Goal: Task Accomplishment & Management: Use online tool/utility

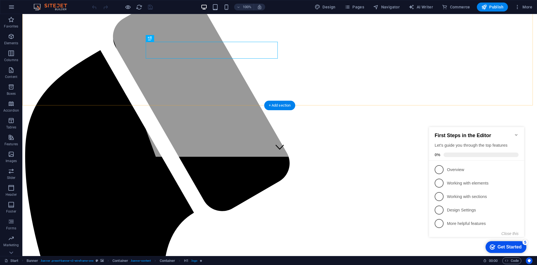
scroll to position [140, 0]
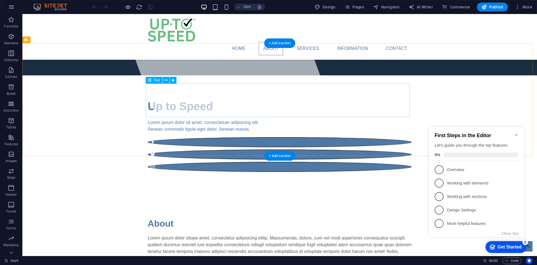
click at [241, 234] on div "Lorem ipsum dolor sitope amet, consectetur adipisicing elitip. Massumenda, dolo…" at bounding box center [280, 251] width 264 height 34
click at [251, 234] on div "Lorem ipsum dolor sitope amet, consectetur adipisicing elitip. Massumenda, dolo…" at bounding box center [280, 251] width 264 height 34
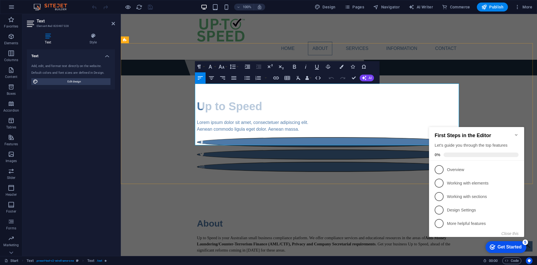
drag, startPoint x: 244, startPoint y: 141, endPoint x: 245, endPoint y: 125, distance: 16.1
click at [245, 234] on div "Up to Speed is your Australian small business compliance platform. We offer com…" at bounding box center [329, 265] width 264 height 62
click at [244, 234] on p "Up to Speed is your Australian small business compliance platform. We offer com…" at bounding box center [329, 243] width 264 height 18
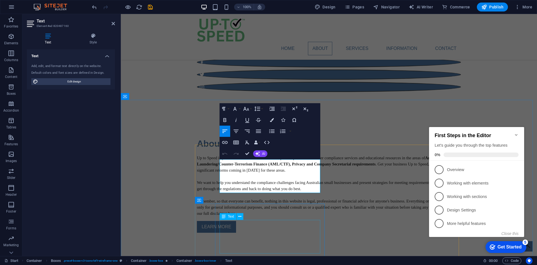
scroll to position [224, 0]
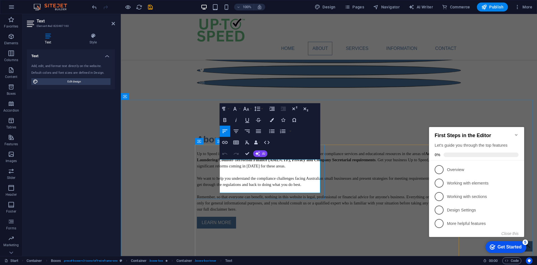
drag, startPoint x: 259, startPoint y: 189, endPoint x: 239, endPoint y: 183, distance: 21.3
copy span "ML/CTF Risk Assessment and Program with Up To Speed."
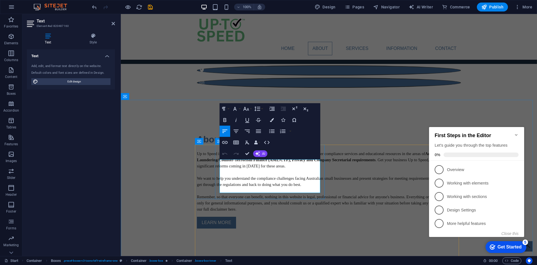
click span "Get ahead on your AML/CTF Risk Assessment and Program with Up To Speed."
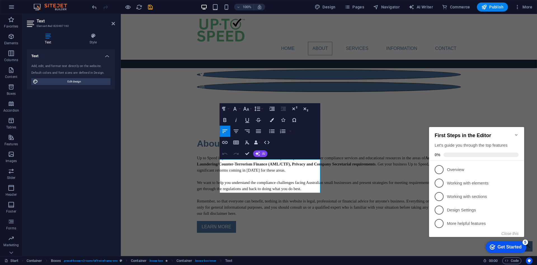
scroll to position [140, 0]
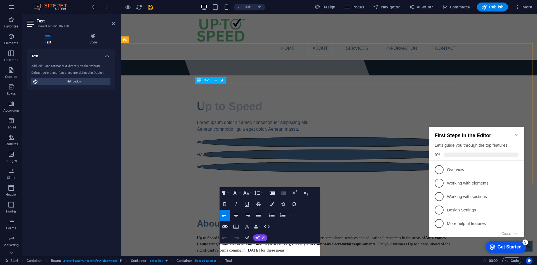
click at [264, 234] on div "Up to Speed is your Australian small business compliance platform. We offer com…" at bounding box center [329, 265] width 264 height 62
click at [352, 234] on div "Up to Speed is your Australian small business compliance platform. We offer com…" at bounding box center [329, 265] width 264 height 62
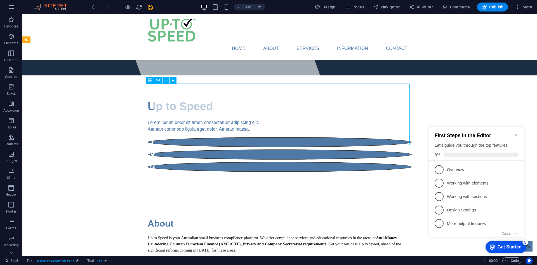
click at [190, 234] on div "Up to Speed is your Australian small business compliance platform. We offer com…" at bounding box center [280, 265] width 264 height 62
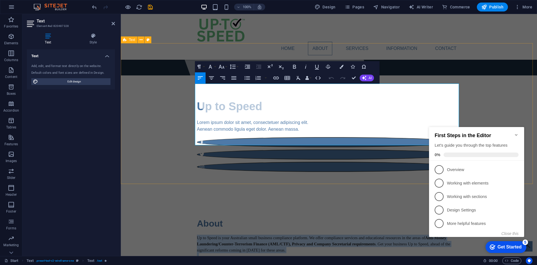
drag, startPoint x: 240, startPoint y: 142, endPoint x: 189, endPoint y: 87, distance: 75.1
click at [189, 194] on div "About Up to Speed is your Australian small business compliance platform. We off…" at bounding box center [329, 264] width 416 height 141
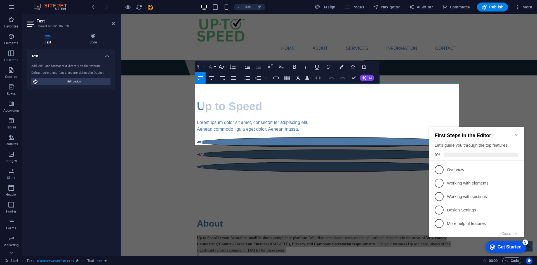
click at [212, 65] on icon "button" at bounding box center [210, 66] width 7 height 7
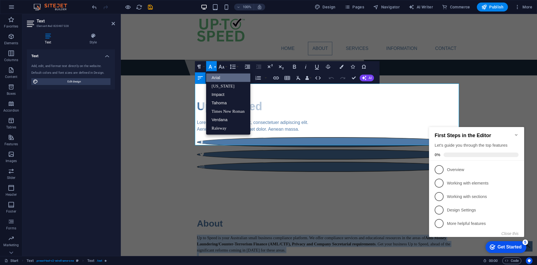
click at [218, 75] on link "Arial" at bounding box center [228, 77] width 44 height 8
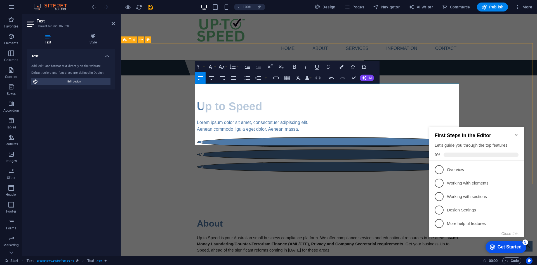
click at [345, 194] on div "About Up to Speed is your Australian small business compliance platform. We off…" at bounding box center [329, 264] width 416 height 141
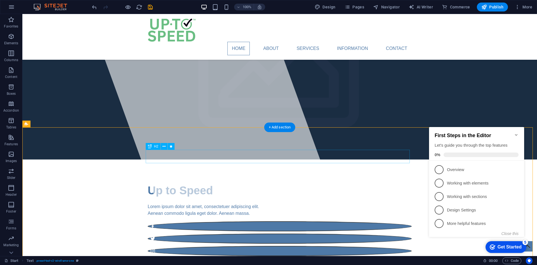
scroll to position [0, 0]
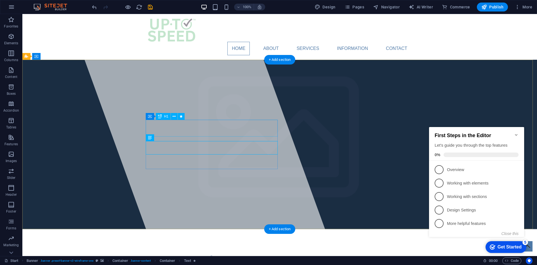
click at [208, 253] on span "Up to Speed" at bounding box center [180, 259] width 65 height 12
click at [209, 253] on span "Up to Speed" at bounding box center [180, 259] width 65 height 12
click at [206, 253] on span "Up to Speed" at bounding box center [180, 259] width 65 height 12
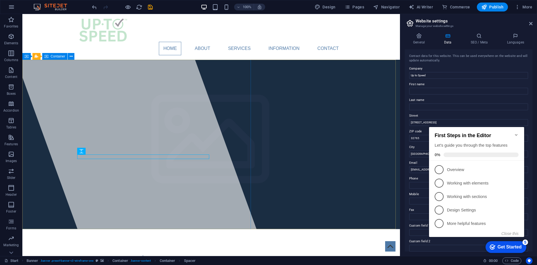
click at [231, 204] on div at bounding box center [132, 135] width 267 height 242
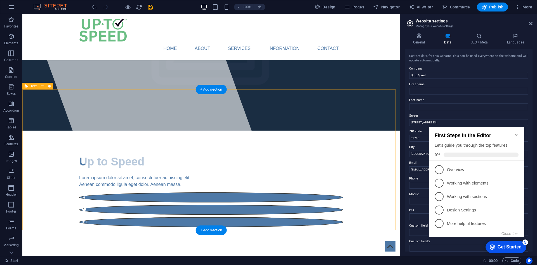
scroll to position [84, 0]
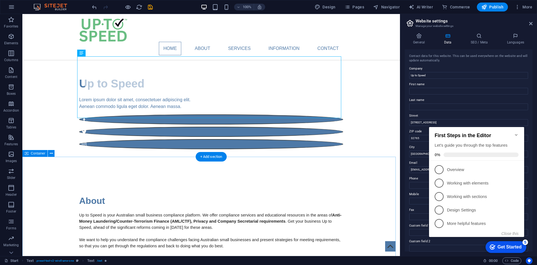
scroll to position [168, 0]
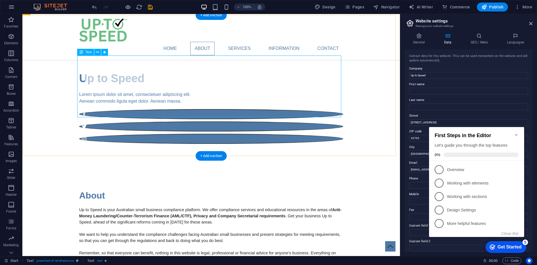
click at [154, 206] on div "Up to Speed is your Australian small business compliance platform. We offer com…" at bounding box center [211, 237] width 264 height 62
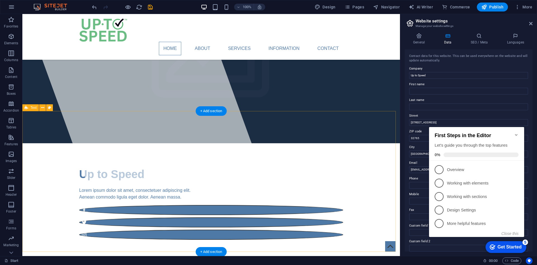
scroll to position [0, 0]
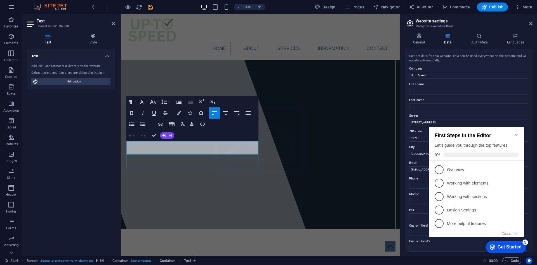
drag, startPoint x: 231, startPoint y: 153, endPoint x: 127, endPoint y: 143, distance: 105.2
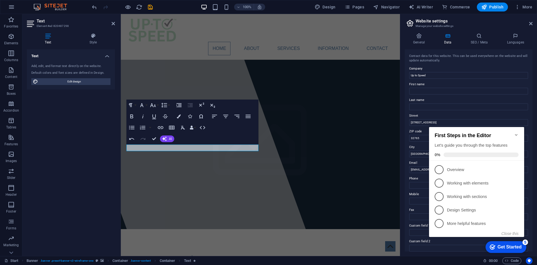
click at [191, 144] on div "Paragraph Format Normal Heading 1 Heading 2 Heading 3 Heading 4 Heading 5 Headi…" at bounding box center [193, 121] width 132 height 45
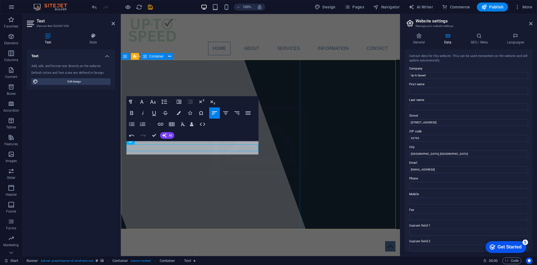
scroll to position [146, 2]
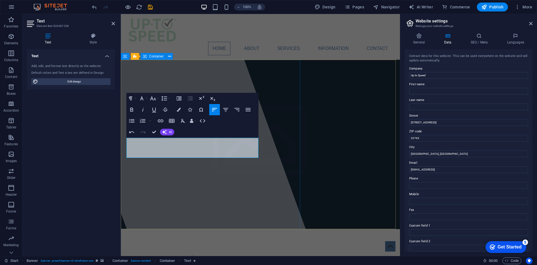
click at [203, 195] on div at bounding box center [182, 135] width 267 height 242
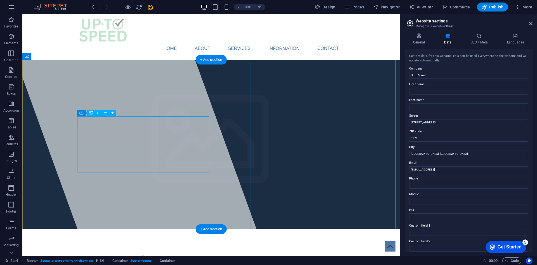
click at [129, 253] on span "Up to Speed" at bounding box center [111, 259] width 65 height 12
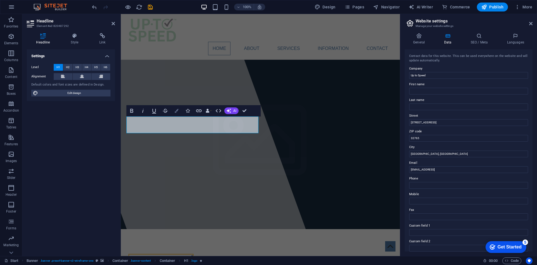
click at [179, 110] on button "Colors" at bounding box center [176, 110] width 11 height 11
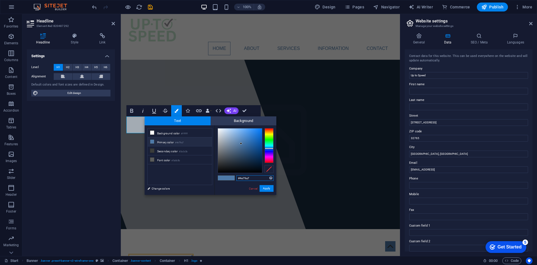
drag, startPoint x: 252, startPoint y: 178, endPoint x: 240, endPoint y: 177, distance: 11.8
click at [240, 177] on input "#4e79a7" at bounding box center [255, 178] width 37 height 6
paste input "5bce7c"
type input "#5bce7c"
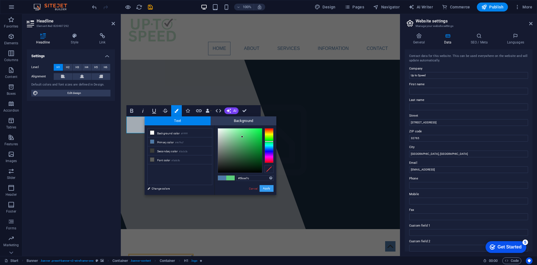
click at [269, 186] on button "Apply" at bounding box center [267, 188] width 14 height 7
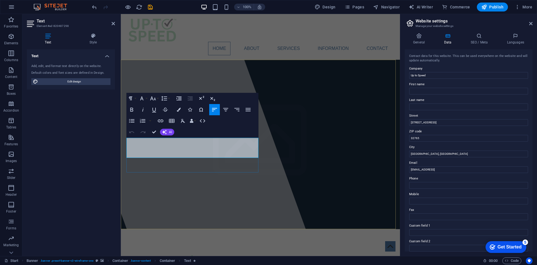
drag, startPoint x: 134, startPoint y: 142, endPoint x: 139, endPoint y: 141, distance: 5.6
drag, startPoint x: 136, startPoint y: 141, endPoint x: 160, endPoint y: 141, distance: 24.1
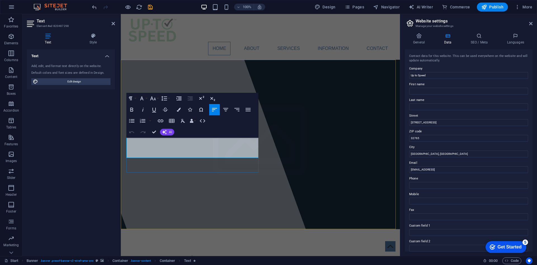
click at [193, 177] on div at bounding box center [182, 135] width 267 height 242
select select "%"
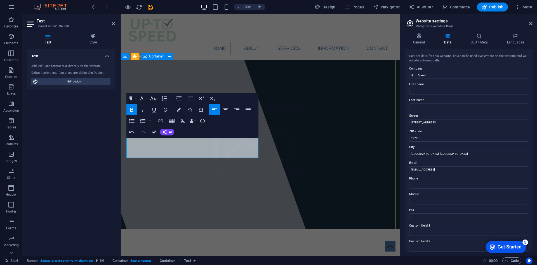
select select "px"
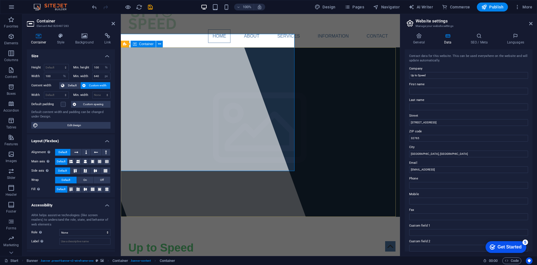
scroll to position [0, 0]
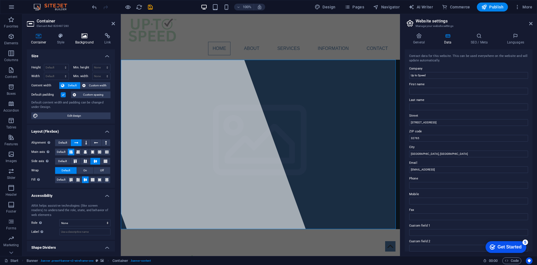
click at [81, 42] on h4 "Background" at bounding box center [85, 39] width 29 height 12
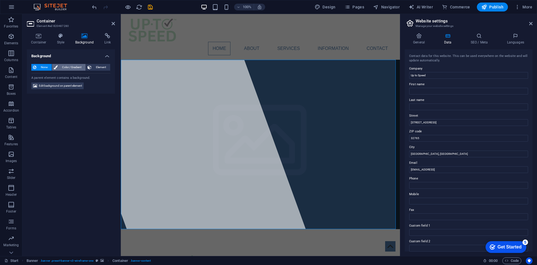
click at [71, 67] on span "Color / Gradient" at bounding box center [71, 67] width 25 height 7
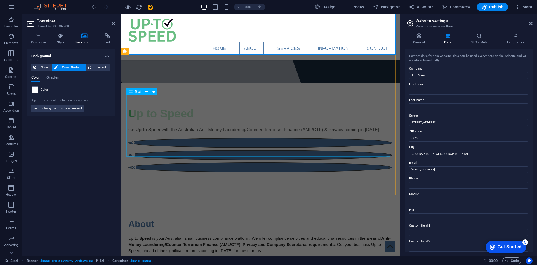
scroll to position [140, 0]
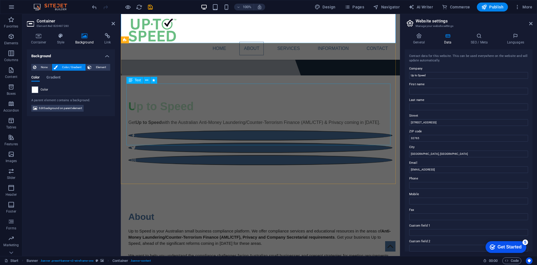
click at [167, 228] on div "Up to Speed is your Australian small business compliance platform. We offer com…" at bounding box center [260, 259] width 264 height 62
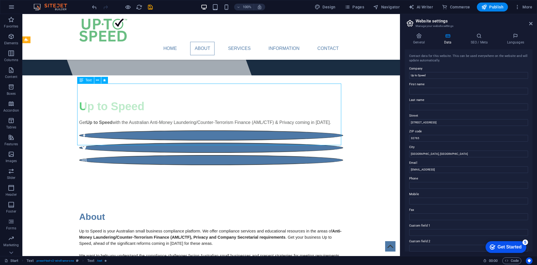
click at [91, 228] on div "Up to Speed is your Australian small business compliance platform. We offer com…" at bounding box center [211, 259] width 264 height 62
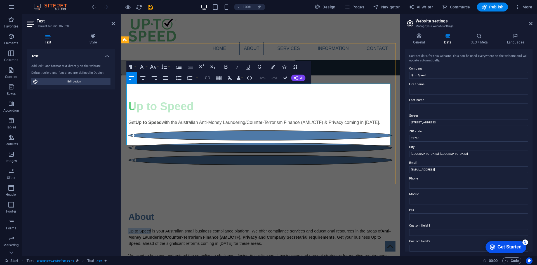
drag, startPoint x: 127, startPoint y: 87, endPoint x: 149, endPoint y: 86, distance: 22.4
click at [149, 228] on span "Up to Speed is your Australian small business compliance platform. We offer com…" at bounding box center [254, 230] width 253 height 4
click at [170, 252] on p "We want to help you understand the compliance challenges facing Australian smal…" at bounding box center [260, 258] width 264 height 12
drag, startPoint x: 379, startPoint y: 92, endPoint x: 139, endPoint y: 101, distance: 240.3
click at [139, 235] on span ". Get your business Up to Speed, ahead of the significant reforms coming in 202…" at bounding box center [254, 240] width 253 height 11
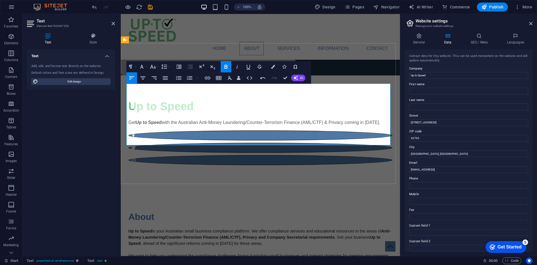
click at [205, 253] on span "We want to help you understand the compliance challenges facing Australian smal…" at bounding box center [258, 258] width 261 height 11
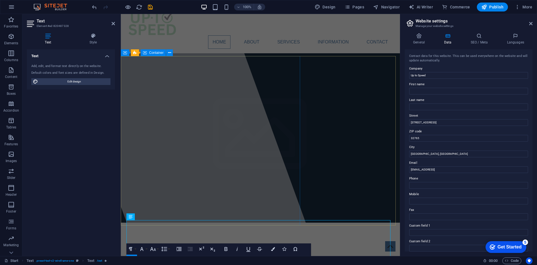
scroll to position [0, 0]
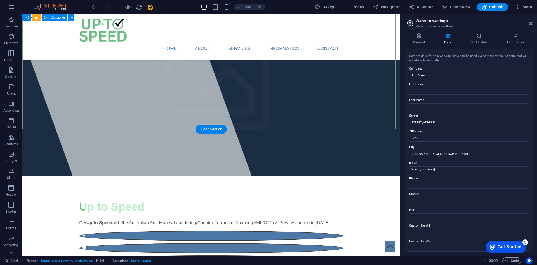
scroll to position [36, 0]
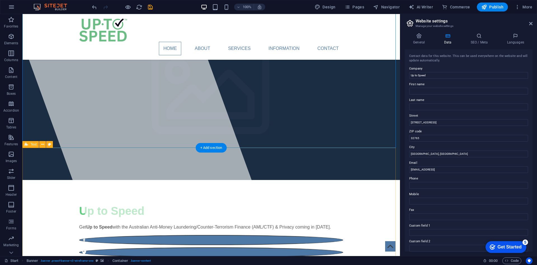
click at [48, 145] on icon at bounding box center [49, 144] width 3 height 6
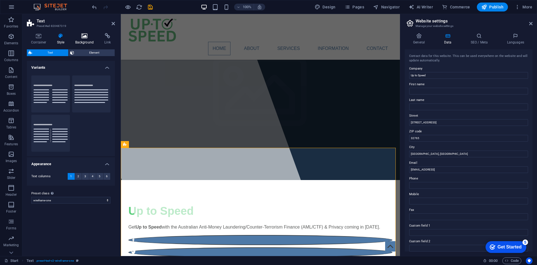
click at [88, 40] on h4 "Background" at bounding box center [85, 39] width 29 height 12
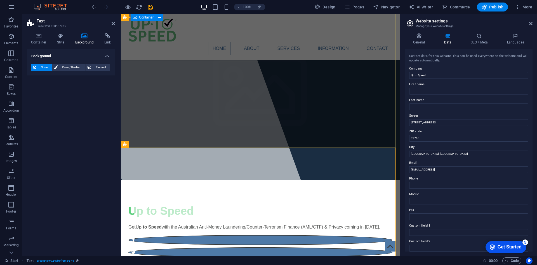
drag, startPoint x: 313, startPoint y: 99, endPoint x: 412, endPoint y: 99, distance: 99.1
click at [400, 180] on div "Up to Speed Get Up to Speed with the Australian Anti-Money Laundering/Counter-T…" at bounding box center [260, 236] width 279 height 112
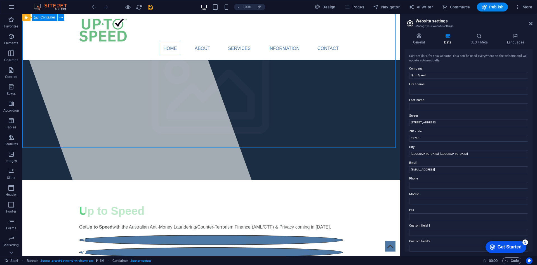
click at [253, 180] on div "Up to Speed Get Up to Speed with the Australian Anti-Money Laundering/Counter-T…" at bounding box center [211, 236] width 378 height 112
click at [261, 180] on div "Up to Speed Get Up to Speed with the Australian Anti-Money Laundering/Counter-T…" at bounding box center [211, 236] width 378 height 112
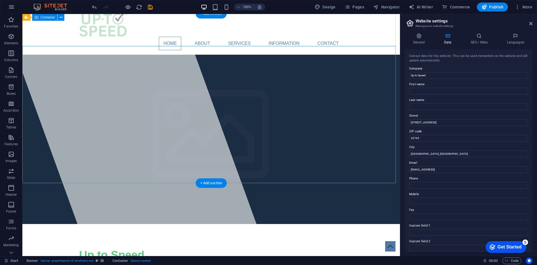
scroll to position [0, 0]
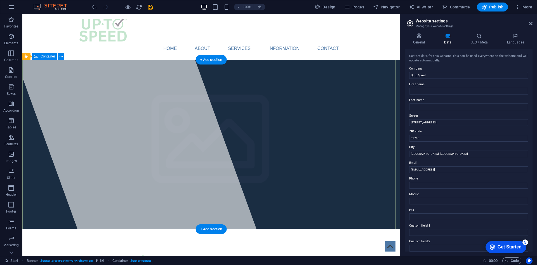
click at [70, 59] on button at bounding box center [71, 56] width 7 height 7
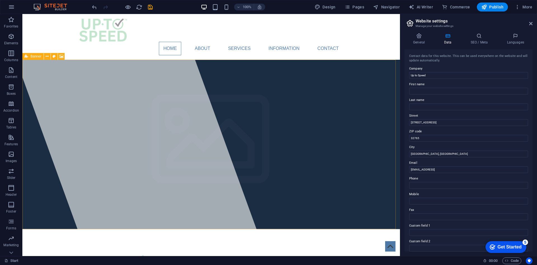
click at [28, 57] on icon at bounding box center [27, 56] width 4 height 7
click at [53, 56] on icon at bounding box center [54, 56] width 3 height 6
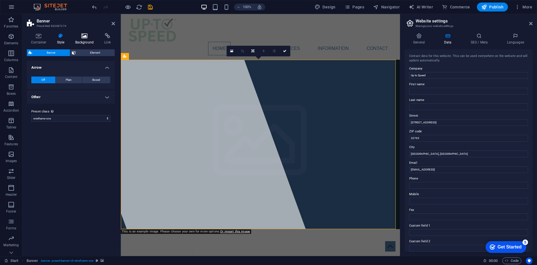
click at [83, 42] on h4 "Background" at bounding box center [85, 39] width 29 height 12
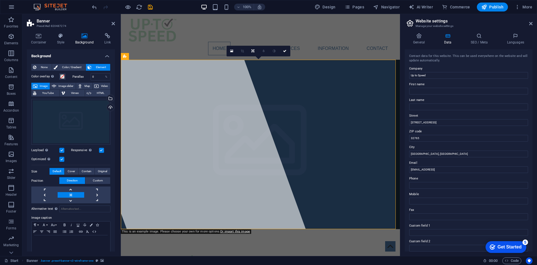
click at [42, 85] on span "Image" at bounding box center [43, 86] width 9 height 7
click at [110, 109] on div "Upload" at bounding box center [110, 108] width 8 height 8
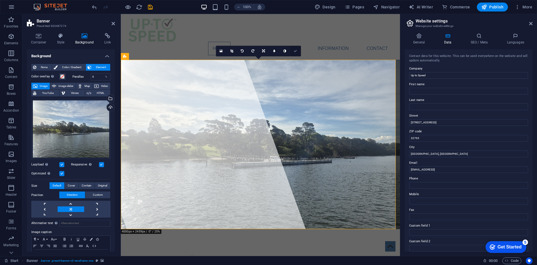
click at [296, 51] on icon at bounding box center [295, 50] width 3 height 3
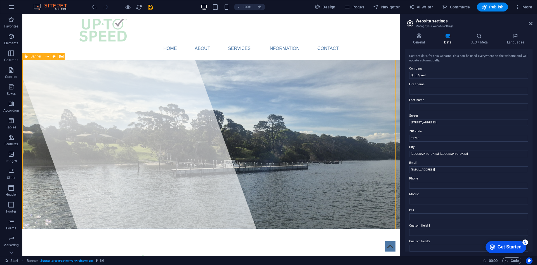
click at [31, 57] on div "Banner" at bounding box center [32, 56] width 21 height 7
click at [35, 55] on span "Banner" at bounding box center [36, 56] width 11 height 3
click at [54, 56] on icon at bounding box center [54, 56] width 3 height 6
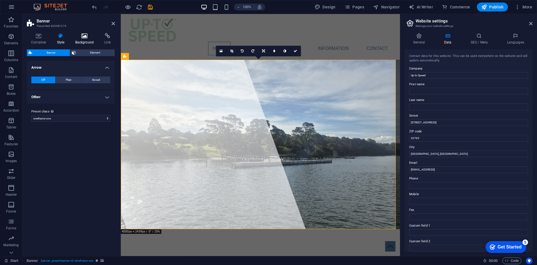
click at [81, 42] on h4 "Background" at bounding box center [85, 39] width 29 height 12
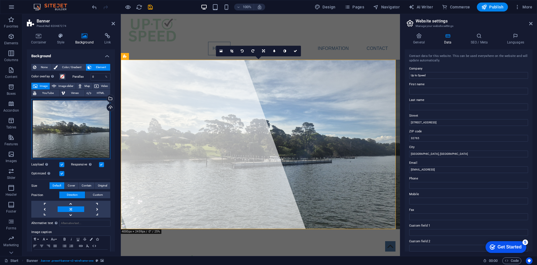
click at [79, 124] on div "Drag files here, click to choose files or select files from Files or our free s…" at bounding box center [70, 129] width 79 height 60
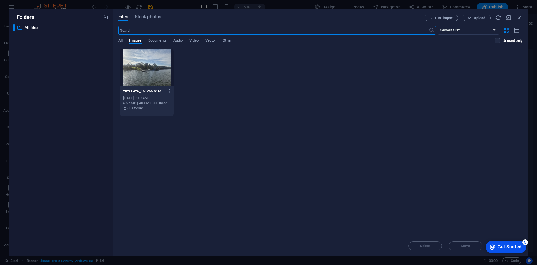
click at [135, 72] on div at bounding box center [147, 67] width 54 height 36
click at [498, 244] on div "Get Started" at bounding box center [510, 246] width 24 height 5
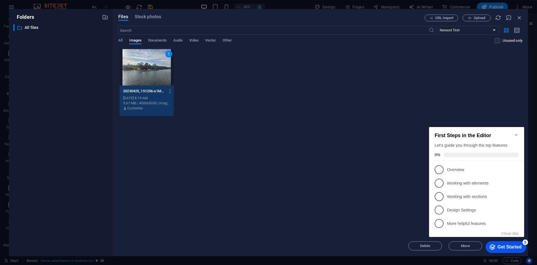
click at [397, 208] on div "Drop files here to upload them instantly 1 20250425_151256-a1MQEX6zGGNPA3aOhtzo…" at bounding box center [320, 142] width 404 height 187
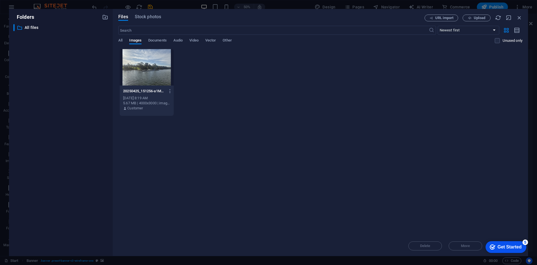
click at [157, 71] on div at bounding box center [147, 67] width 54 height 36
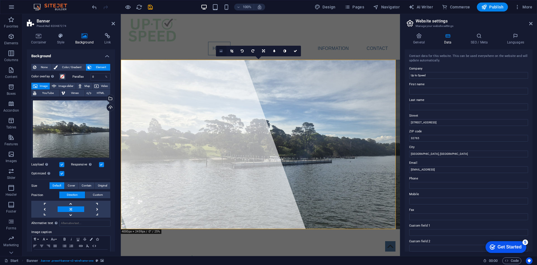
click at [223, 52] on link at bounding box center [221, 51] width 11 height 11
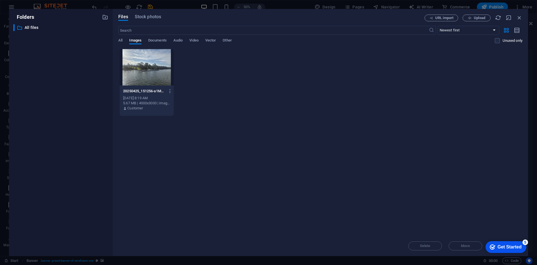
click at [148, 60] on div at bounding box center [147, 67] width 54 height 36
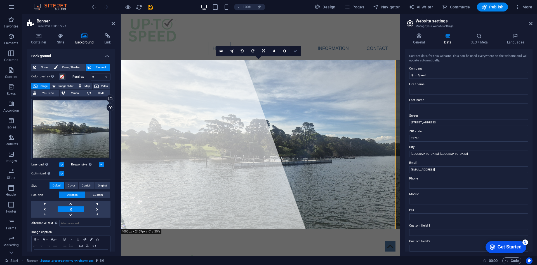
click at [292, 51] on link at bounding box center [296, 51] width 11 height 11
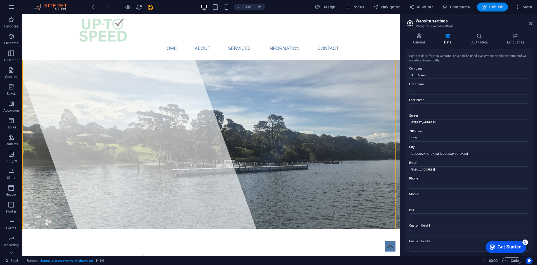
click at [494, 11] on button "Publish" at bounding box center [492, 7] width 31 height 9
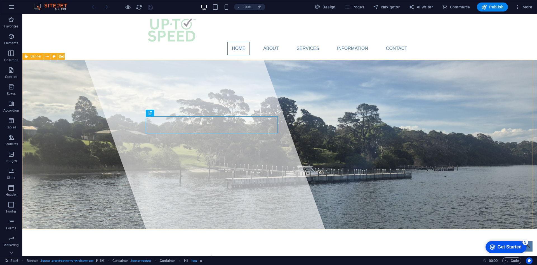
click at [30, 56] on div "Banner" at bounding box center [32, 56] width 21 height 7
click at [53, 57] on icon at bounding box center [54, 56] width 3 height 6
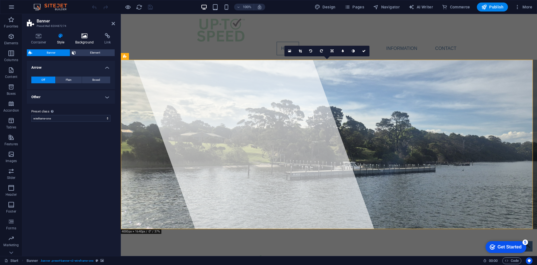
click at [82, 39] on h4 "Background" at bounding box center [85, 39] width 29 height 12
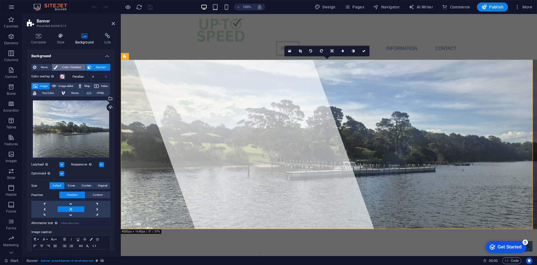
click at [72, 66] on span "Color / Gradient" at bounding box center [71, 67] width 25 height 7
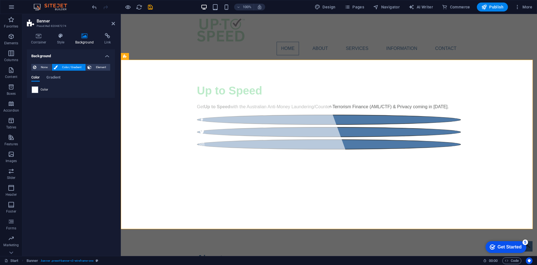
click at [45, 89] on span "Color" at bounding box center [45, 89] width 8 height 4
click at [36, 88] on span at bounding box center [35, 89] width 6 height 6
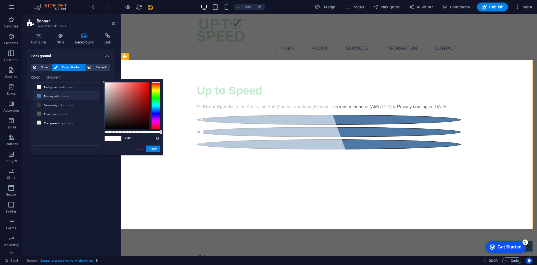
click at [69, 99] on li "Primary color #4e79a7" at bounding box center [66, 95] width 64 height 9
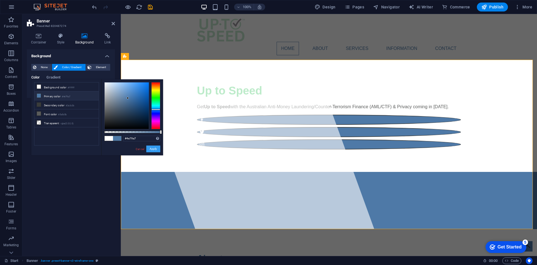
click at [153, 149] on button "Apply" at bounding box center [153, 148] width 14 height 7
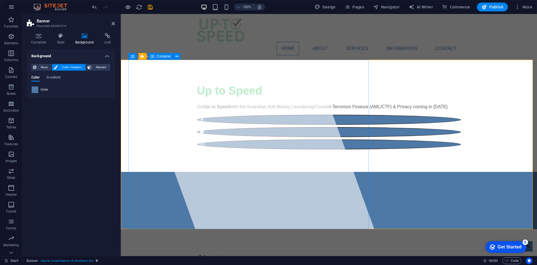
click at [223, 106] on div at bounding box center [250, 135] width 267 height 242
click at [255, 101] on div at bounding box center [250, 135] width 267 height 242
click at [135, 57] on span "Banner" at bounding box center [134, 56] width 11 height 3
click at [151, 57] on icon at bounding box center [152, 56] width 3 height 6
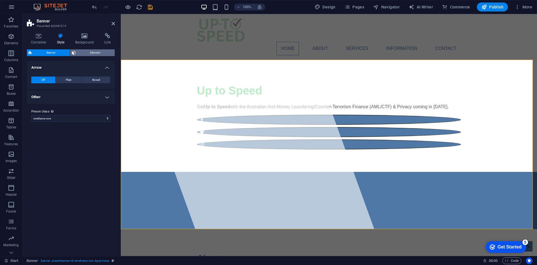
click at [82, 53] on span "Element" at bounding box center [96, 52] width 36 height 7
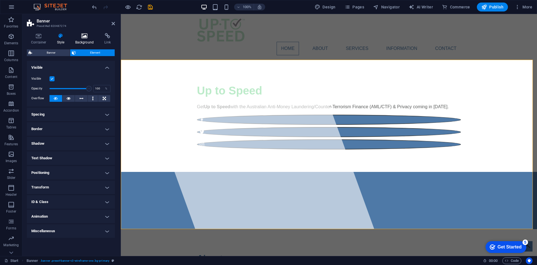
click at [82, 39] on h4 "Background" at bounding box center [85, 39] width 29 height 12
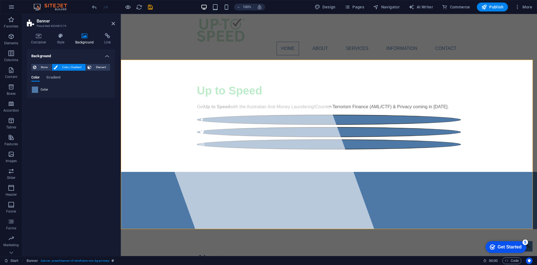
click at [35, 87] on span at bounding box center [35, 89] width 6 height 6
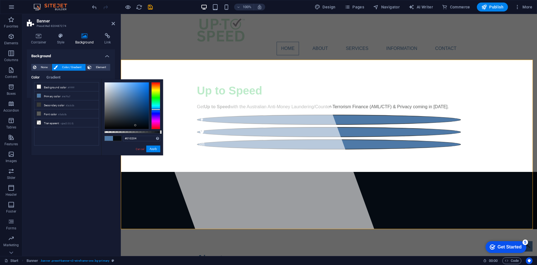
type input "#000000"
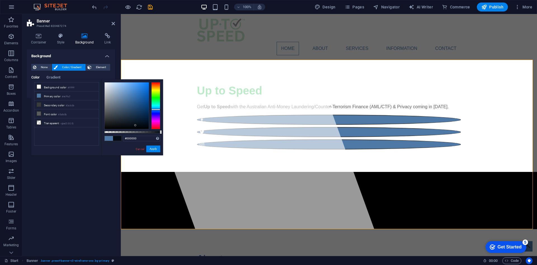
drag, startPoint x: 128, startPoint y: 113, endPoint x: 139, endPoint y: 129, distance: 19.2
click at [139, 129] on div "#000000 Supported formats #0852ed rgb(8, 82, 237) rgba(8, 82, 237, 90%) hsv(221…" at bounding box center [132, 157] width 62 height 157
drag, startPoint x: 154, startPoint y: 148, endPoint x: 35, endPoint y: 135, distance: 119.7
click at [156, 149] on button "Apply" at bounding box center [153, 148] width 14 height 7
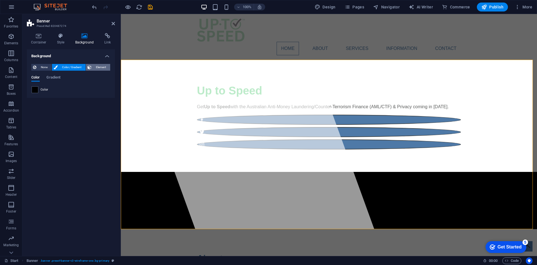
click at [101, 68] on span "Element" at bounding box center [100, 67] width 15 height 7
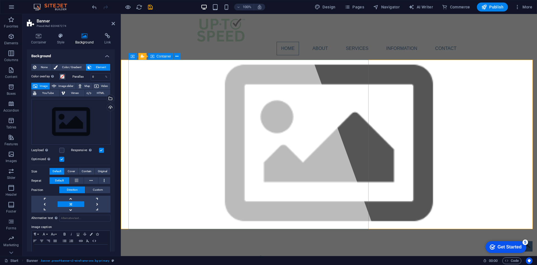
click at [309, 103] on div at bounding box center [250, 135] width 267 height 242
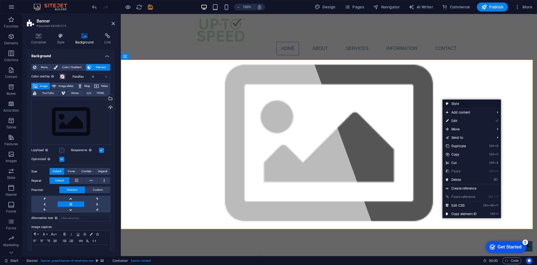
click at [458, 104] on link "Style" at bounding box center [472, 103] width 59 height 8
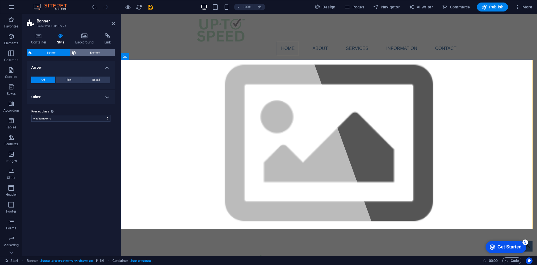
click at [84, 53] on span "Element" at bounding box center [96, 52] width 36 height 7
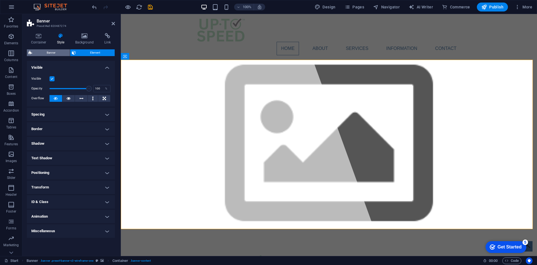
click at [57, 53] on span "Banner" at bounding box center [51, 52] width 34 height 7
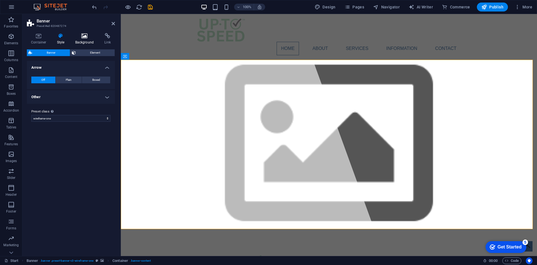
click at [80, 38] on icon at bounding box center [84, 36] width 27 height 6
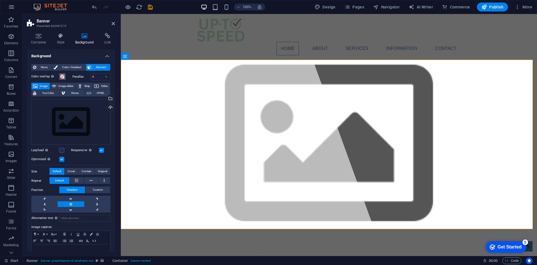
click at [63, 76] on span at bounding box center [62, 76] width 4 height 4
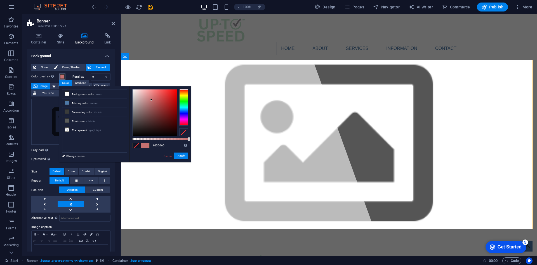
type input "#d56565"
drag, startPoint x: 149, startPoint y: 100, endPoint x: 156, endPoint y: 97, distance: 7.1
click at [156, 97] on div at bounding box center [155, 112] width 44 height 46
click at [178, 156] on button "Apply" at bounding box center [181, 155] width 14 height 7
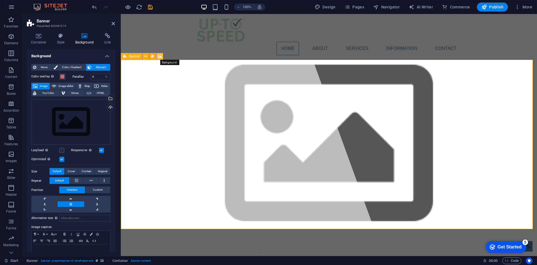
click at [159, 56] on icon at bounding box center [160, 56] width 4 height 6
drag, startPoint x: 101, startPoint y: 76, endPoint x: 91, endPoint y: 76, distance: 10.1
click at [91, 76] on input "0" at bounding box center [101, 76] width 20 height 7
click at [99, 76] on input "0" at bounding box center [101, 76] width 20 height 7
click at [493, 6] on span "Publish" at bounding box center [493, 7] width 22 height 6
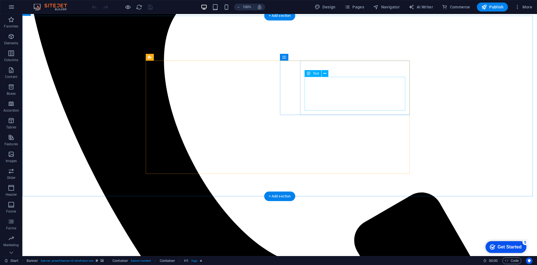
scroll to position [448, 0]
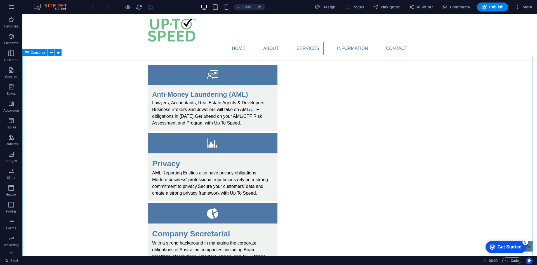
click at [40, 53] on span "Container" at bounding box center [38, 52] width 15 height 3
click at [50, 52] on icon at bounding box center [51, 53] width 3 height 6
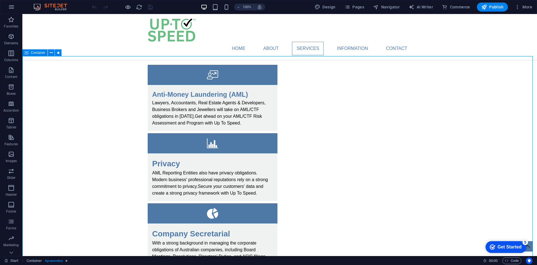
click at [26, 54] on icon at bounding box center [27, 52] width 4 height 7
click at [33, 51] on span "Container" at bounding box center [38, 52] width 15 height 3
click at [50, 53] on icon at bounding box center [51, 53] width 3 height 6
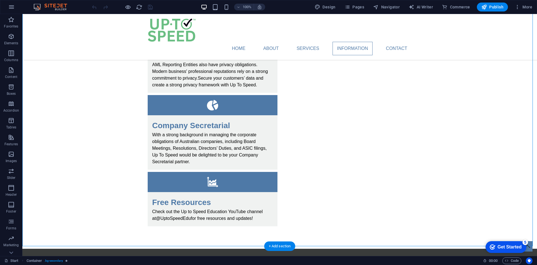
scroll to position [644, 0]
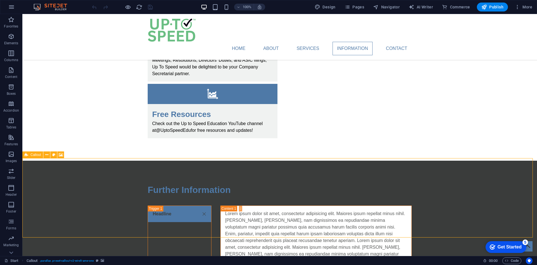
click at [25, 155] on icon at bounding box center [27, 154] width 4 height 7
click at [58, 155] on button at bounding box center [60, 154] width 7 height 7
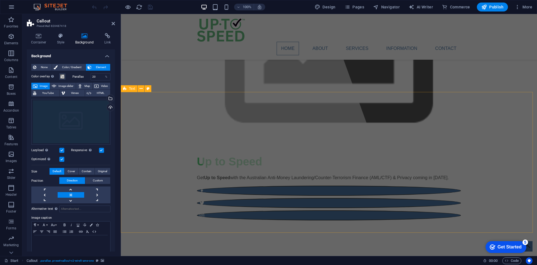
scroll to position [84, 0]
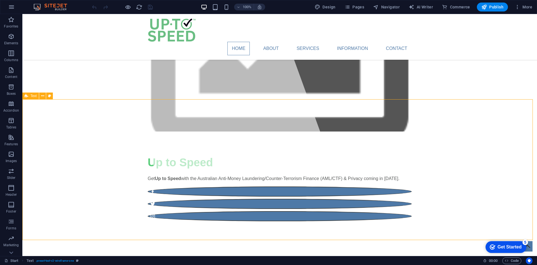
click at [32, 96] on span "Text" at bounding box center [34, 95] width 6 height 3
click at [43, 96] on icon at bounding box center [42, 96] width 3 height 6
click at [48, 99] on icon at bounding box center [49, 96] width 3 height 6
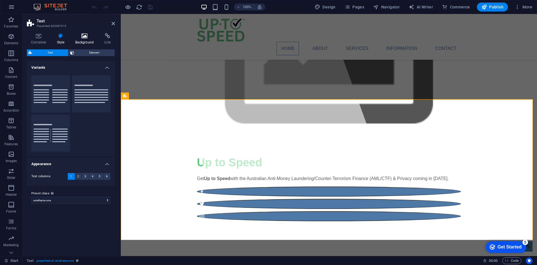
click at [78, 42] on h4 "Background" at bounding box center [85, 39] width 29 height 12
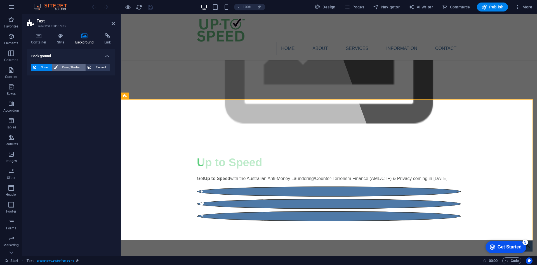
click at [69, 68] on span "Color / Gradient" at bounding box center [71, 67] width 25 height 7
click at [36, 86] on div at bounding box center [35, 89] width 7 height 7
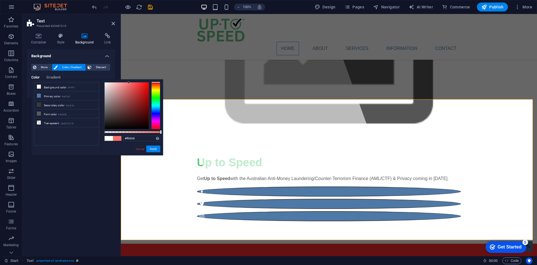
type input "#ff0000"
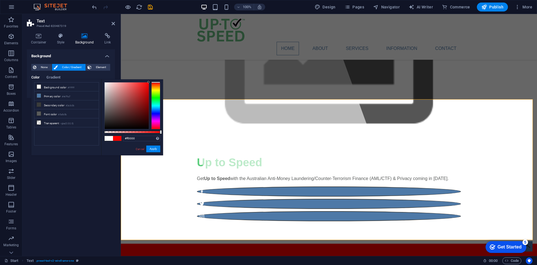
drag, startPoint x: 117, startPoint y: 84, endPoint x: 150, endPoint y: 80, distance: 33.6
click at [150, 80] on div "#ff0000 Supported formats #0852ed rgb(8, 82, 237) rgba(8, 82, 237, 90%) hsv(221…" at bounding box center [132, 157] width 62 height 157
click at [137, 148] on link "Cancel" at bounding box center [140, 149] width 10 height 4
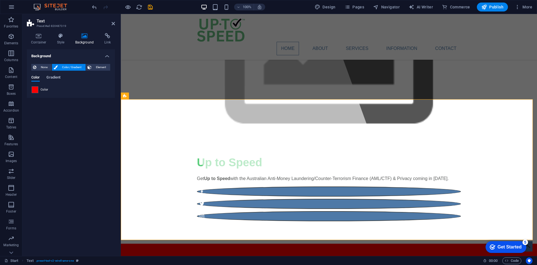
click at [52, 78] on span "Gradient" at bounding box center [53, 78] width 14 height 8
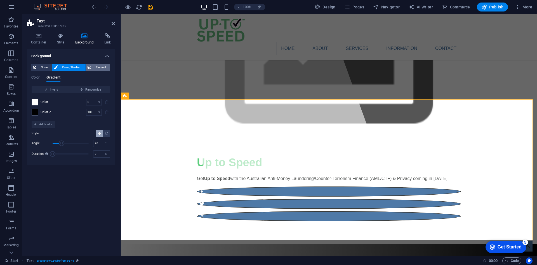
click at [99, 68] on span "Element" at bounding box center [100, 67] width 15 height 7
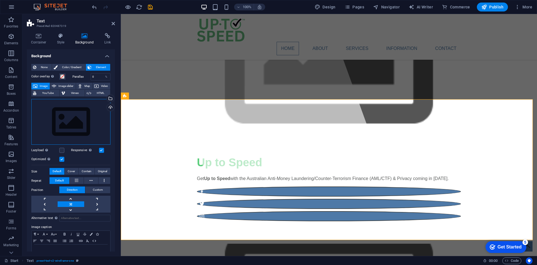
click at [68, 117] on div "Drag files here, click to choose files or select files from Files or our free s…" at bounding box center [70, 122] width 79 height 46
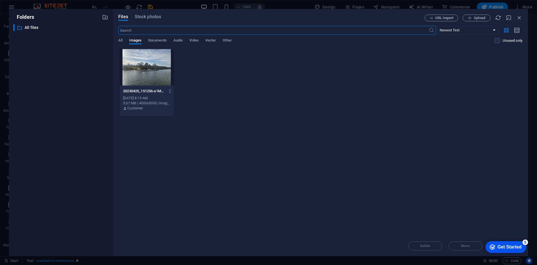
click at [143, 73] on div at bounding box center [147, 67] width 54 height 36
click at [143, 73] on div "1" at bounding box center [147, 67] width 54 height 36
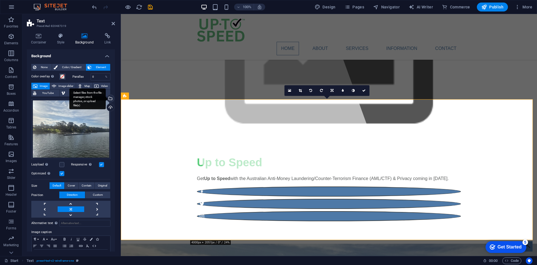
click at [111, 98] on div "Select files from the file manager, stock photos, or upload file(s)" at bounding box center [110, 99] width 8 height 8
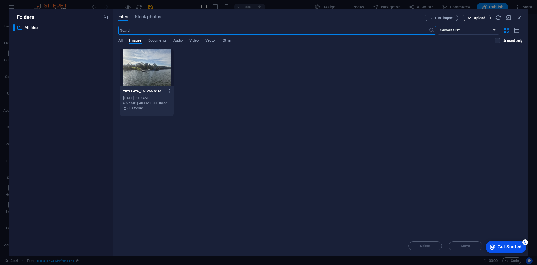
click at [483, 18] on span "Upload" at bounding box center [479, 17] width 11 height 3
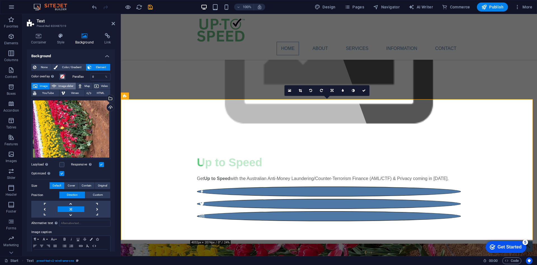
click at [71, 87] on span "Image slider" at bounding box center [66, 86] width 16 height 7
select select "ms"
select select "s"
select select "progressive"
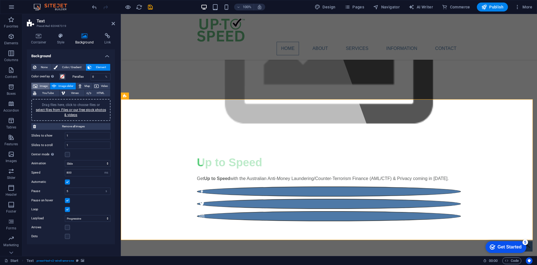
click at [40, 84] on span "Image" at bounding box center [43, 86] width 9 height 7
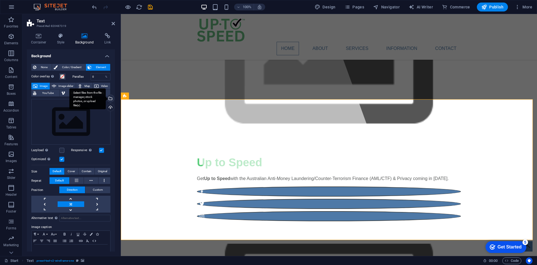
click at [110, 98] on div "Select files from the file manager, stock photos, or upload file(s)" at bounding box center [110, 99] width 8 height 8
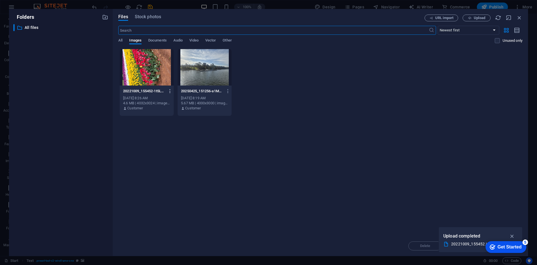
click at [170, 90] on icon "button" at bounding box center [170, 90] width 5 height 5
click at [226, 146] on div at bounding box center [268, 132] width 537 height 265
click at [422, 200] on div "Drop files here to upload them instantly 20221009_155452-1t5L1WJlCY6ZurA2Ixj7zg…" at bounding box center [320, 142] width 404 height 187
click at [521, 17] on icon "button" at bounding box center [520, 18] width 6 height 6
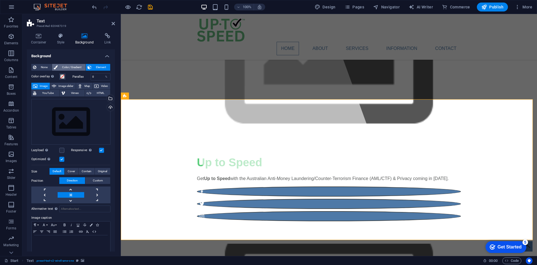
click at [75, 68] on span "Color / Gradient" at bounding box center [71, 67] width 25 height 7
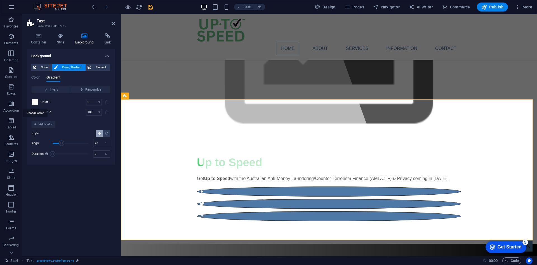
click at [35, 102] on span at bounding box center [35, 102] width 6 height 6
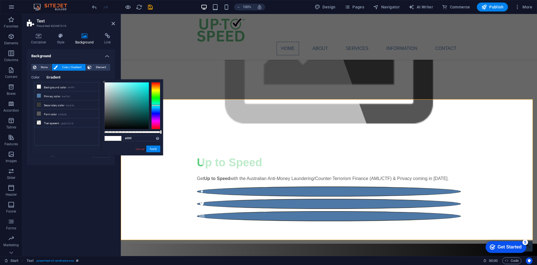
drag, startPoint x: 154, startPoint y: 102, endPoint x: 158, endPoint y: 105, distance: 5.4
click at [158, 105] on div at bounding box center [155, 105] width 9 height 47
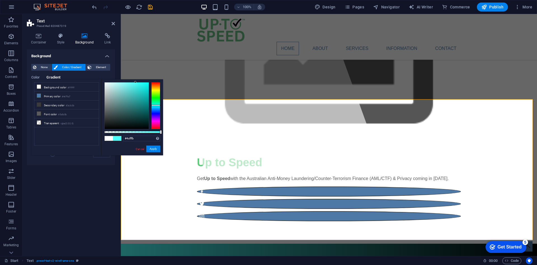
drag, startPoint x: 127, startPoint y: 87, endPoint x: 15, endPoint y: 65, distance: 114.7
click at [135, 79] on body "Up to Speed Start Favorites Elements Columns Content Boxes Accordion Tables Fea…" at bounding box center [268, 132] width 537 height 265
click at [151, 148] on button "Apply" at bounding box center [153, 148] width 14 height 7
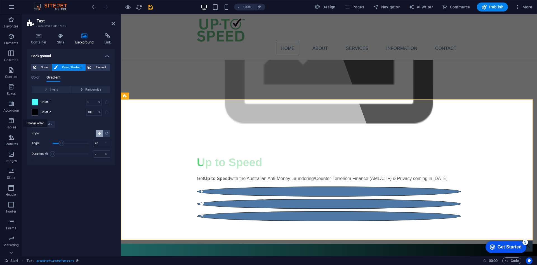
click at [36, 110] on span at bounding box center [35, 112] width 6 height 6
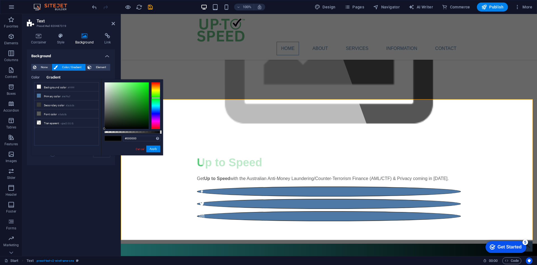
drag, startPoint x: 155, startPoint y: 95, endPoint x: 156, endPoint y: 98, distance: 3.1
click at [156, 98] on div at bounding box center [155, 105] width 9 height 47
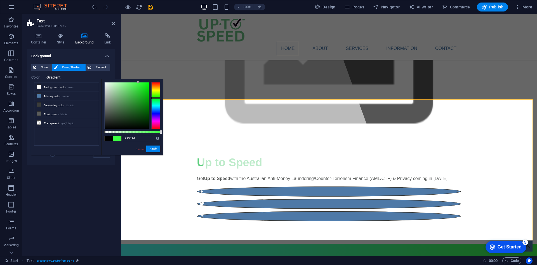
type input "#34ff3c"
drag, startPoint x: 128, startPoint y: 85, endPoint x: 140, endPoint y: 81, distance: 12.8
click at [140, 82] on div at bounding box center [127, 105] width 44 height 46
click at [152, 149] on button "Apply" at bounding box center [153, 148] width 14 height 7
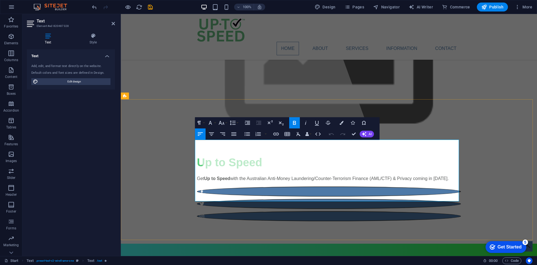
drag, startPoint x: 295, startPoint y: 198, endPoint x: 196, endPoint y: 144, distance: 113.4
click at [73, 81] on span "Edit design" at bounding box center [74, 81] width 69 height 7
select select "px"
select select "400"
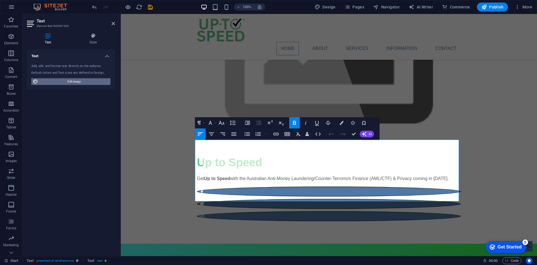
select select "px"
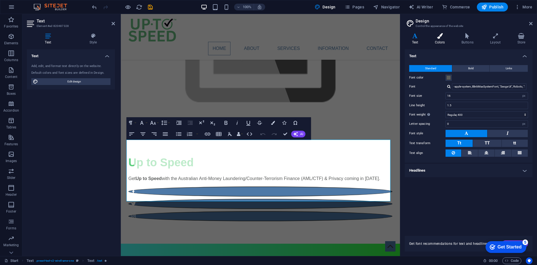
click at [440, 41] on h4 "Colors" at bounding box center [441, 39] width 27 height 12
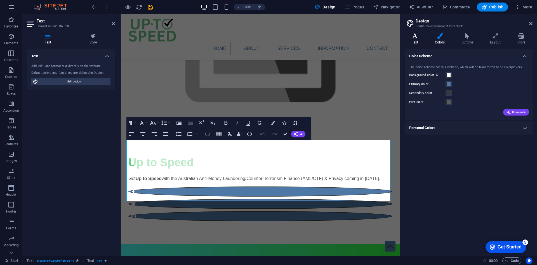
click at [419, 35] on icon at bounding box center [415, 36] width 21 height 6
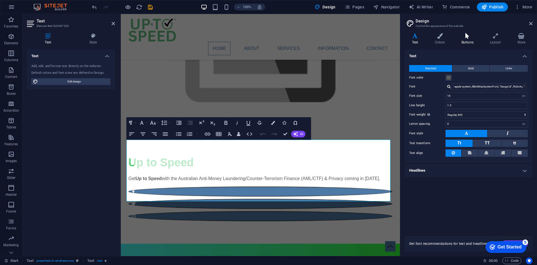
click at [471, 39] on h4 "Buttons" at bounding box center [469, 39] width 29 height 12
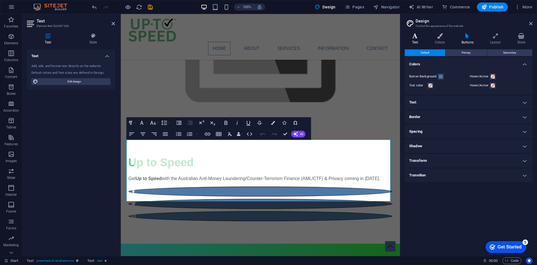
click at [421, 40] on h4 "Text" at bounding box center [416, 39] width 23 height 12
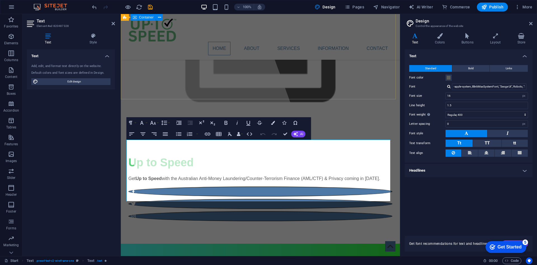
click at [364, 131] on div "Up to Speed Get Up to Speed with the Australian Anti-Money Laundering/Counter-T…" at bounding box center [260, 187] width 279 height 112
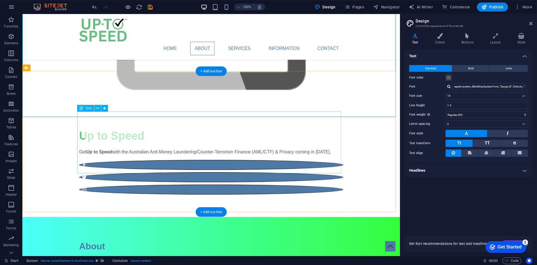
scroll to position [112, 0]
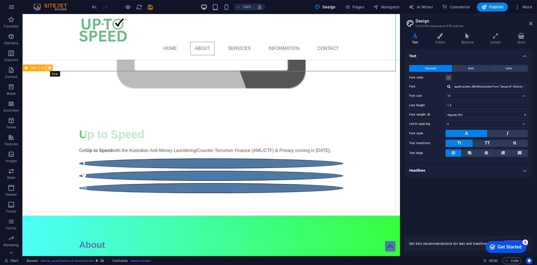
click at [50, 67] on icon at bounding box center [49, 68] width 3 height 6
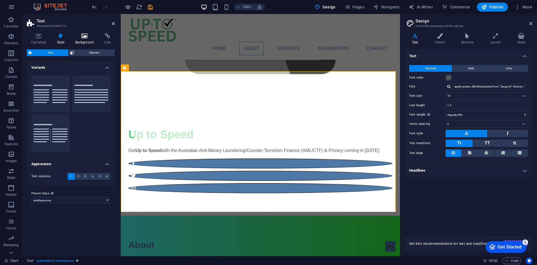
click at [87, 38] on icon at bounding box center [84, 36] width 27 height 6
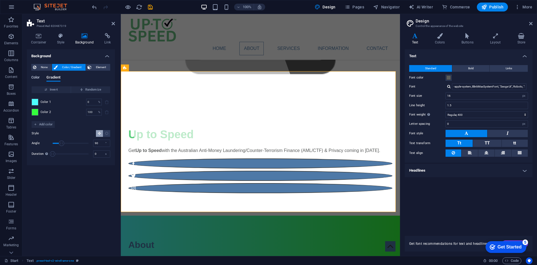
click at [39, 75] on span "Color" at bounding box center [35, 78] width 8 height 8
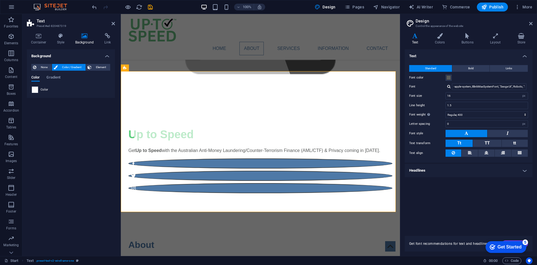
click at [36, 88] on span at bounding box center [35, 89] width 6 height 6
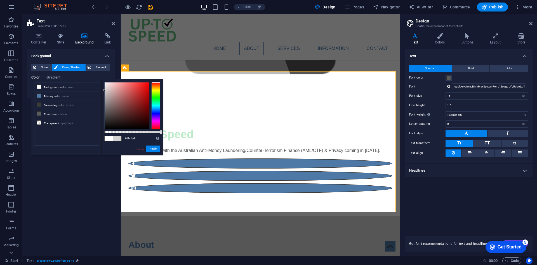
type input "#dddddd"
drag, startPoint x: 113, startPoint y: 95, endPoint x: 101, endPoint y: 88, distance: 13.2
click at [101, 88] on div "#dddddd Supported formats #0852ed rgb(8, 82, 237) rgba(8, 82, 237, 90%) hsv(221…" at bounding box center [132, 157] width 62 height 157
click at [154, 148] on button "Apply" at bounding box center [153, 148] width 14 height 7
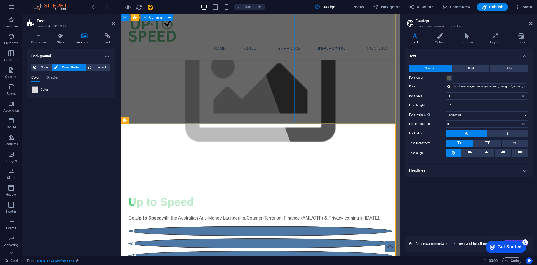
scroll to position [28, 0]
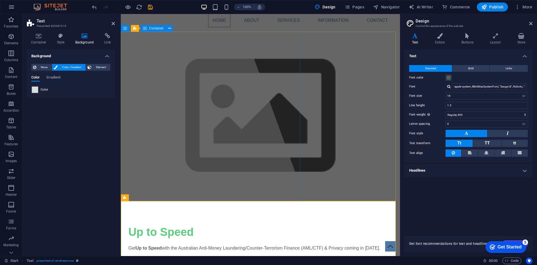
drag, startPoint x: 244, startPoint y: 170, endPoint x: 344, endPoint y: 170, distance: 99.4
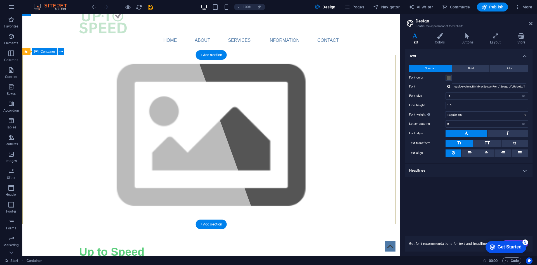
scroll to position [0, 0]
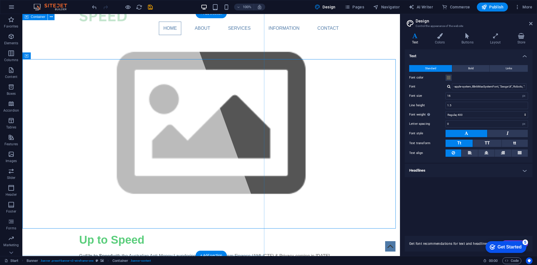
scroll to position [28, 0]
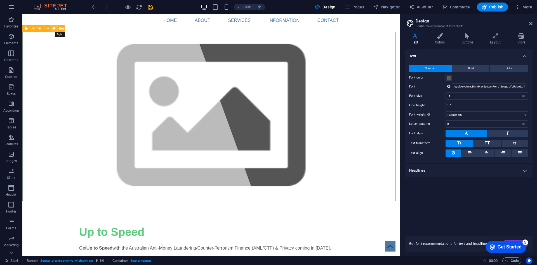
click at [55, 29] on icon at bounding box center [54, 28] width 3 height 6
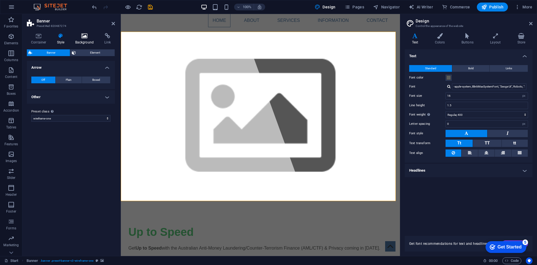
click at [82, 39] on h4 "Background" at bounding box center [85, 39] width 29 height 12
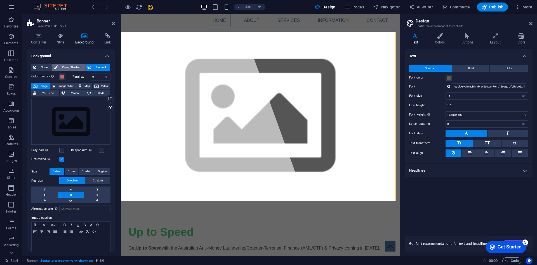
click at [73, 68] on span "Color / Gradient" at bounding box center [71, 67] width 25 height 7
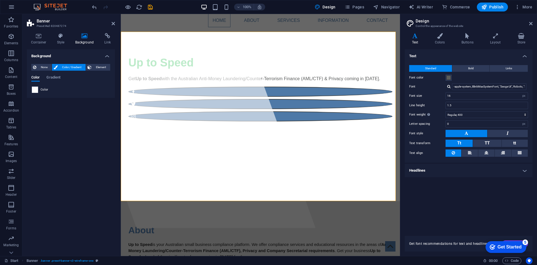
click at [36, 88] on span at bounding box center [35, 89] width 6 height 6
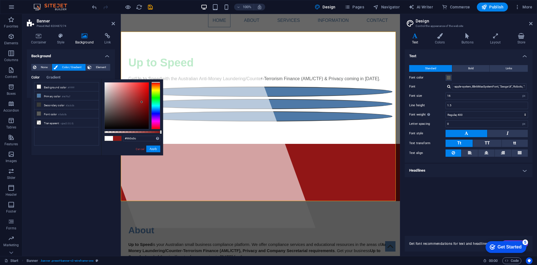
type input "#960b0b"
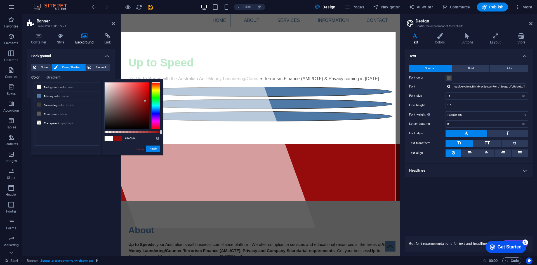
drag, startPoint x: 124, startPoint y: 104, endPoint x: 145, endPoint y: 101, distance: 21.4
click at [145, 101] on div at bounding box center [127, 105] width 44 height 46
click at [155, 150] on button "Apply" at bounding box center [153, 148] width 14 height 7
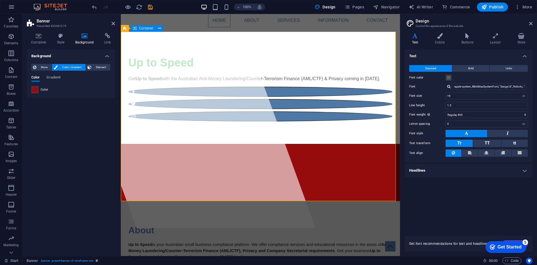
click at [357, 121] on div "Up to Speed Get Up to Speed with the Australian Anti-Money Laundering/Counter-T…" at bounding box center [260, 88] width 279 height 112
click at [212, 117] on div at bounding box center [182, 107] width 267 height 242
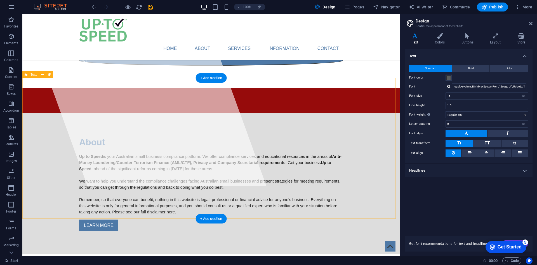
scroll to position [0, 0]
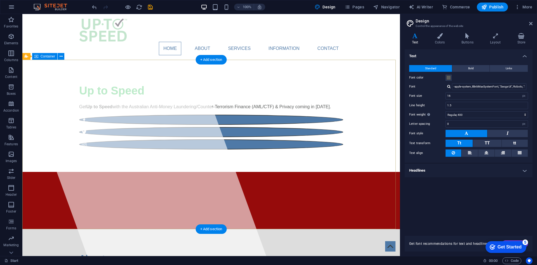
click at [291, 134] on div "Up to Speed Get Up to Speed with the Australian Anti-Money Laundering/Counter-T…" at bounding box center [211, 116] width 378 height 112
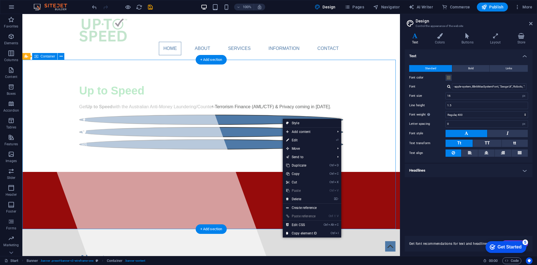
click at [263, 113] on div "Up to Speed Get Up to Speed with the Australian Anti-Money Laundering/Counter-T…" at bounding box center [211, 116] width 378 height 112
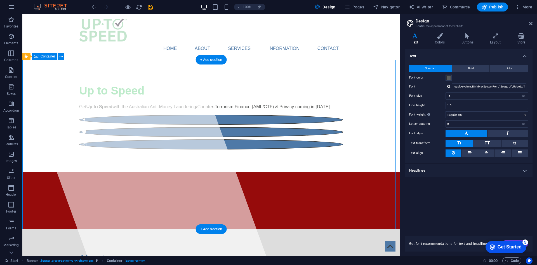
click at [263, 113] on div "Up to Speed Get Up to Speed with the Australian Anti-Money Laundering/Counter-T…" at bounding box center [211, 116] width 378 height 112
click at [164, 113] on div "Up to Speed Get Up to Speed with the Australian Anti-Money Laundering/Counter-T…" at bounding box center [211, 116] width 378 height 112
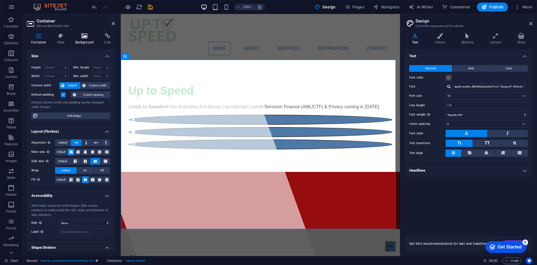
click at [88, 42] on h4 "Background" at bounding box center [85, 39] width 29 height 12
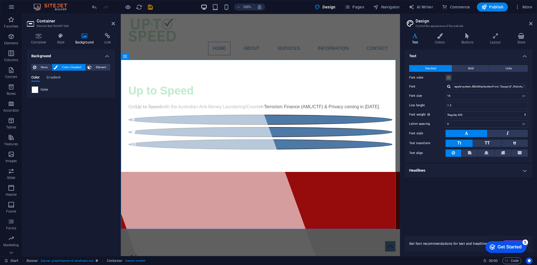
click at [36, 88] on span at bounding box center [35, 89] width 6 height 6
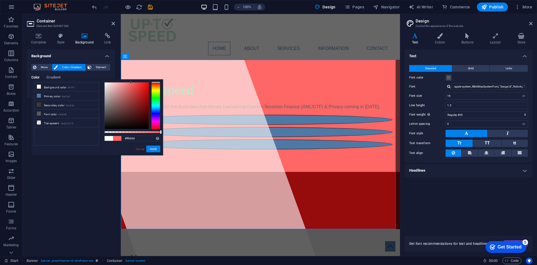
drag, startPoint x: 118, startPoint y: 103, endPoint x: 131, endPoint y: 82, distance: 24.5
click at [131, 82] on div at bounding box center [127, 105] width 44 height 46
click at [102, 65] on span "Element" at bounding box center [100, 67] width 15 height 7
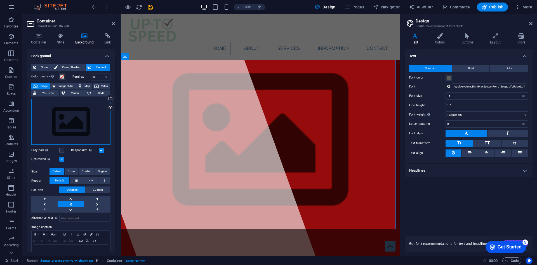
click at [91, 108] on div "Drag files here, click to choose files or select files from Files or our free s…" at bounding box center [70, 122] width 79 height 46
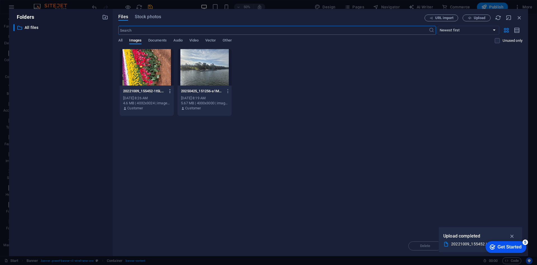
click at [170, 90] on icon "button" at bounding box center [170, 90] width 5 height 5
click at [244, 146] on div at bounding box center [268, 132] width 537 height 265
click at [205, 94] on div "20250425_151256-a1MQEX6zGGNPA3aOhtzo_Q.jpg 20250425_151256-a1MQEX6zGGNPA3aOhtzo…" at bounding box center [204, 90] width 47 height 9
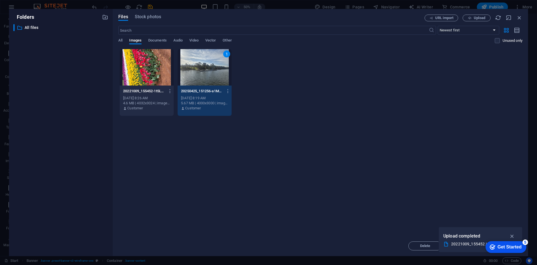
click at [206, 89] on p "20250425_151256-a1MQEX6zGGNPA3aOhtzo_Q.jpg" at bounding box center [202, 90] width 42 height 5
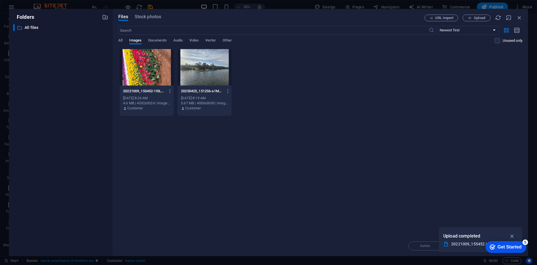
click at [206, 89] on p "20250425_151256-a1MQEX6zGGNPA3aOhtzo_Q.jpg" at bounding box center [202, 90] width 42 height 5
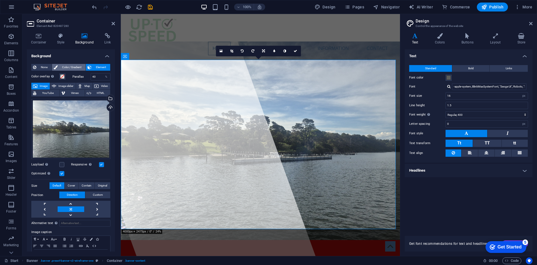
click at [79, 69] on span "Color / Gradient" at bounding box center [71, 67] width 25 height 7
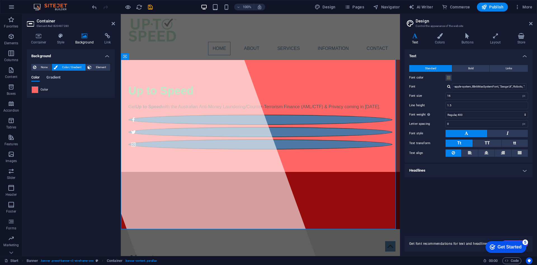
click at [52, 79] on span "Gradient" at bounding box center [53, 78] width 14 height 8
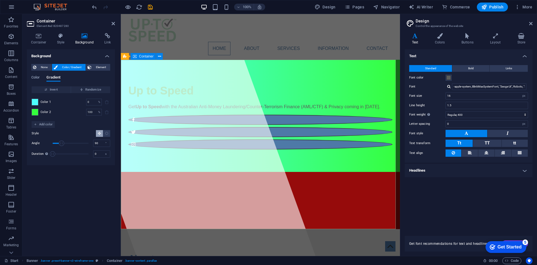
click at [351, 160] on div "Up to Speed Get Up to Speed with the Australian Anti-Money Laundering/Counter-T…" at bounding box center [260, 116] width 279 height 112
click at [113, 24] on icon at bounding box center [113, 23] width 3 height 4
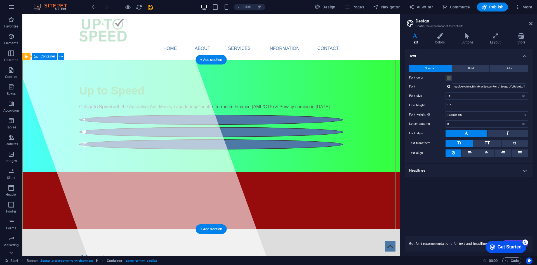
click at [364, 93] on div "Up to Speed Get Up to Speed with the Australian Anti-Money Laundering/Counter-T…" at bounding box center [211, 116] width 378 height 112
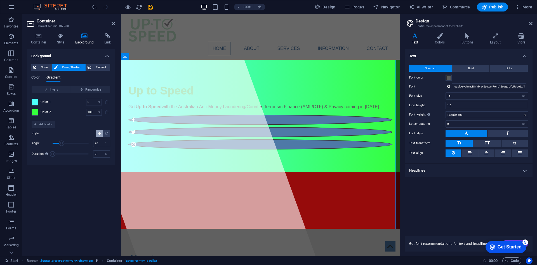
click at [39, 79] on span "Color" at bounding box center [35, 78] width 8 height 8
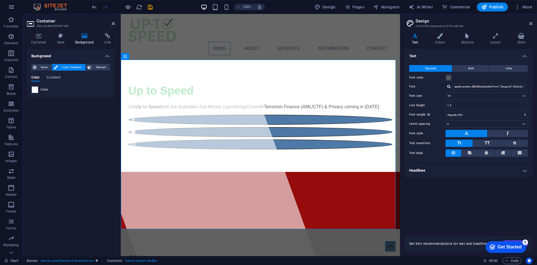
click at [39, 90] on div "Color" at bounding box center [71, 89] width 79 height 7
click at [35, 89] on span at bounding box center [35, 89] width 6 height 6
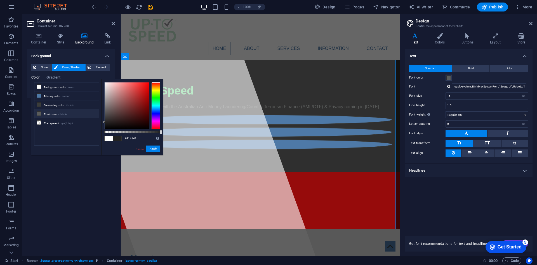
type input "#434343"
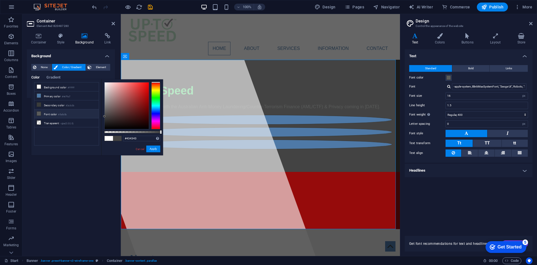
drag, startPoint x: 112, startPoint y: 105, endPoint x: 97, endPoint y: 116, distance: 19.3
click at [97, 116] on div "less Background color #ffffff Primary color #4e79a7 Secondary color #3a3c3b Fon…" at bounding box center [97, 117] width 132 height 76
click at [149, 146] on button "Apply" at bounding box center [153, 148] width 14 height 7
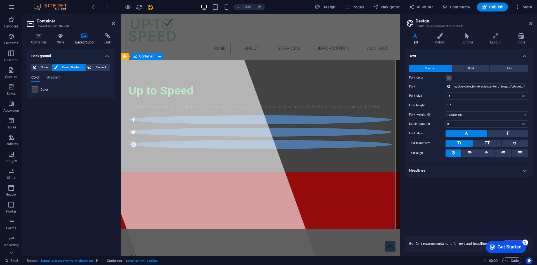
click at [312, 116] on div "Up to Speed Get Up to Speed with the Australian Anti-Money Laundering/Counter-T…" at bounding box center [260, 116] width 279 height 112
click at [258, 25] on figure at bounding box center [260, 29] width 264 height 23
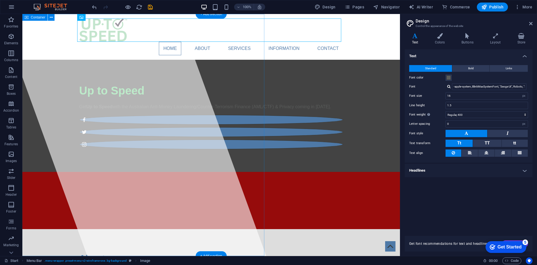
click at [110, 148] on div at bounding box center [132, 135] width 267 height 242
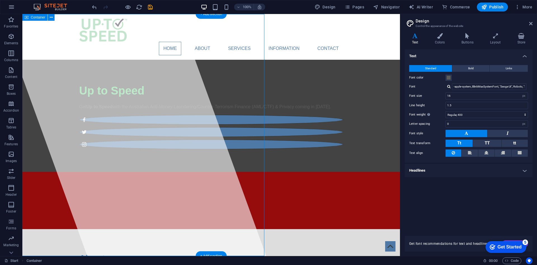
click at [97, 148] on div at bounding box center [132, 135] width 267 height 242
select select "%"
select select "px"
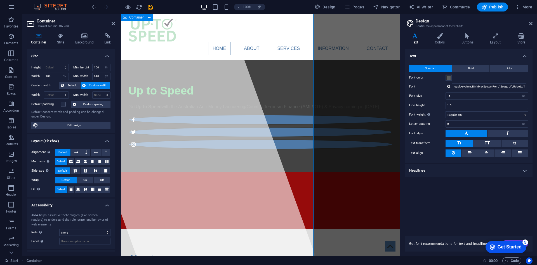
click at [159, 146] on div at bounding box center [182, 135] width 267 height 242
click at [331, 126] on div "Up to Speed Get Up to Speed with the Australian Anti-Money Laundering/Counter-T…" at bounding box center [260, 116] width 279 height 112
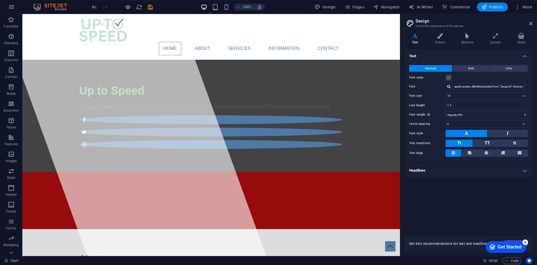
click at [499, 7] on span "Publish" at bounding box center [493, 7] width 22 height 6
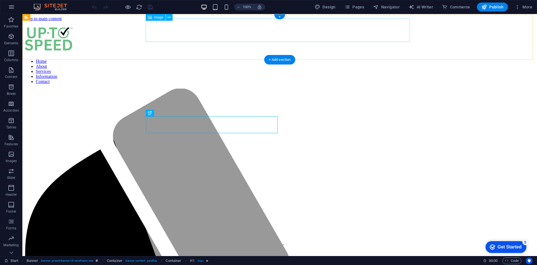
click at [182, 27] on figure at bounding box center [280, 39] width 511 height 25
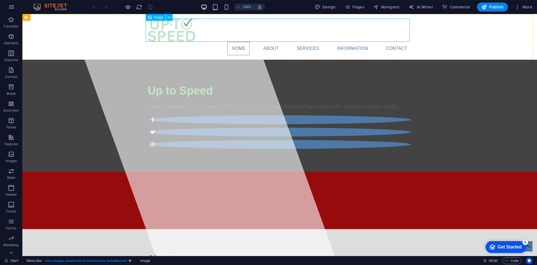
click at [158, 19] on div "Image" at bounding box center [156, 17] width 20 height 7
click at [155, 15] on div "Image" at bounding box center [156, 17] width 20 height 7
drag, startPoint x: 155, startPoint y: 15, endPoint x: 47, endPoint y: 12, distance: 107.8
click at [155, 15] on div "Image" at bounding box center [156, 17] width 20 height 7
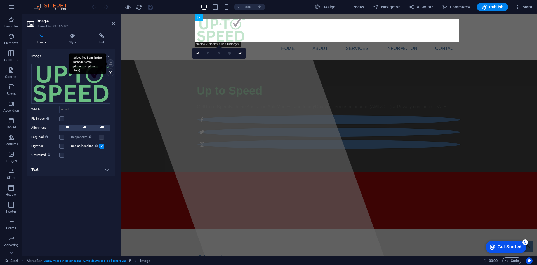
click at [111, 64] on div "Select files from the file manager, stock photos, or upload file(s)" at bounding box center [110, 64] width 8 height 8
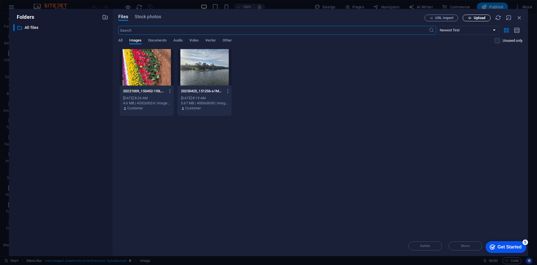
click at [475, 17] on span "Upload" at bounding box center [479, 17] width 11 height 3
click at [476, 17] on span "Upload" at bounding box center [479, 17] width 11 height 3
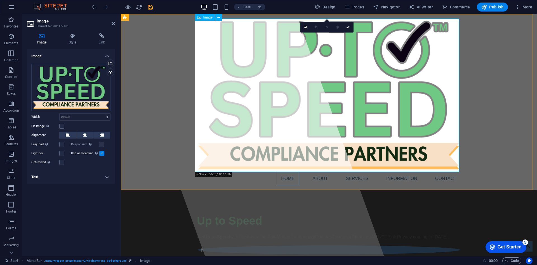
click at [341, 135] on figure at bounding box center [329, 94] width 264 height 153
click at [210, 39] on figure at bounding box center [329, 94] width 264 height 153
click at [395, 41] on figure at bounding box center [329, 94] width 264 height 153
click at [394, 220] on div "Up to Speed Get Up to Speed with the Australian Anti-Money Laundering/Counter-T…" at bounding box center [329, 245] width 416 height 112
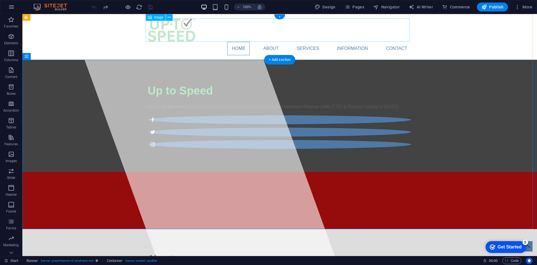
click at [167, 33] on figure at bounding box center [280, 29] width 264 height 23
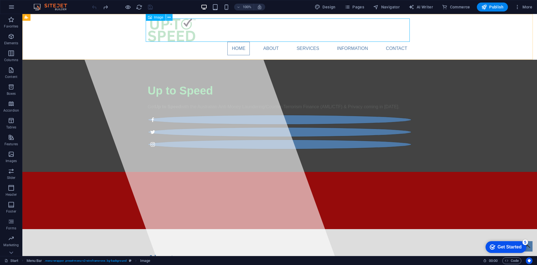
click at [169, 18] on icon at bounding box center [169, 18] width 3 height 6
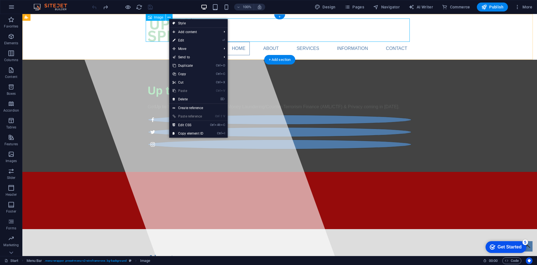
click at [161, 27] on figure at bounding box center [280, 29] width 264 height 23
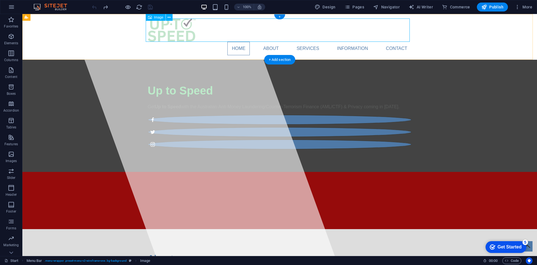
click at [182, 30] on figure at bounding box center [280, 29] width 264 height 23
click at [175, 31] on figure at bounding box center [280, 29] width 264 height 23
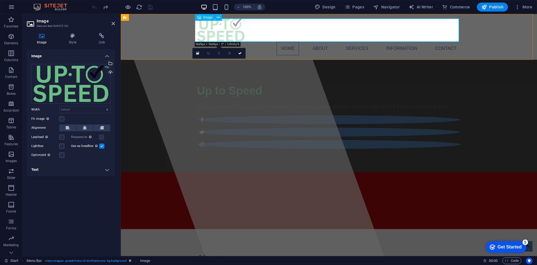
click at [209, 30] on figure at bounding box center [329, 29] width 264 height 23
click at [106, 64] on div "Select files from the file manager, stock photos, or upload file(s)" at bounding box center [87, 63] width 36 height 21
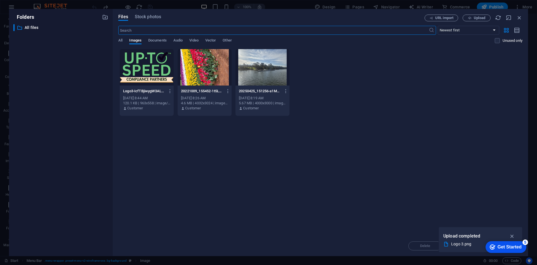
click at [151, 76] on div at bounding box center [147, 67] width 54 height 36
click at [151, 76] on div "1" at bounding box center [147, 67] width 54 height 36
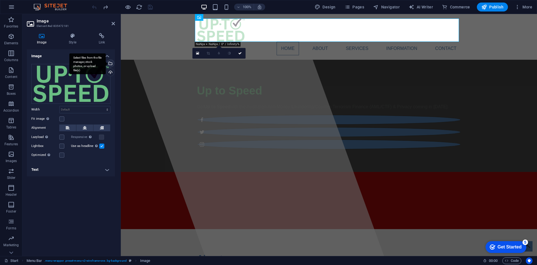
click at [106, 62] on div "Select files from the file manager, stock photos, or upload file(s)" at bounding box center [87, 63] width 36 height 21
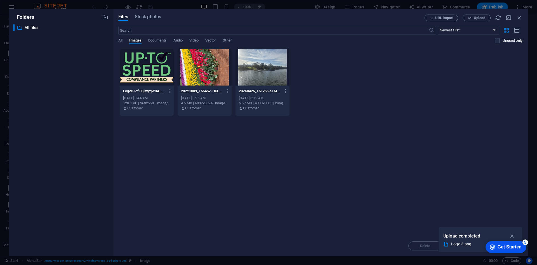
click at [449, 97] on div "Logo3-IcfTBjiwygW3ALbKHE12MQ.png Logo3-IcfTBjiwygW3ALbKHE12MQ.png Sep 3, 2025 8…" at bounding box center [320, 82] width 404 height 67
click at [512, 237] on icon "button" at bounding box center [512, 236] width 6 height 6
click at [474, 18] on span "Upload" at bounding box center [479, 17] width 11 height 3
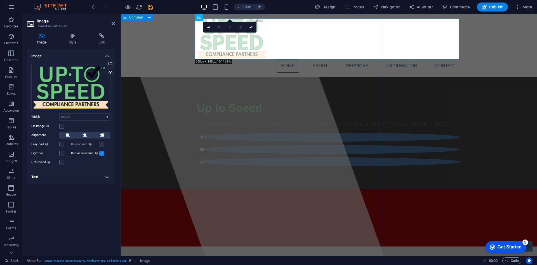
click at [245, 87] on div at bounding box center [250, 135] width 267 height 242
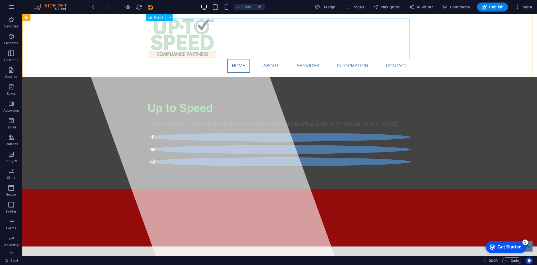
click at [158, 17] on span "Image" at bounding box center [158, 17] width 9 height 3
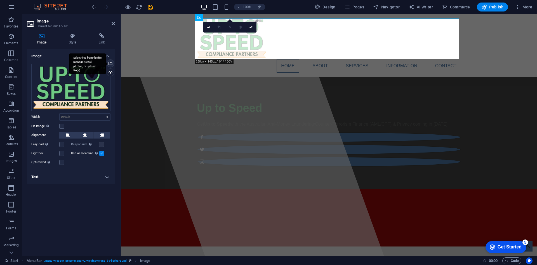
click at [112, 64] on div "Select files from the file manager, stock photos, or upload file(s)" at bounding box center [110, 64] width 8 height 8
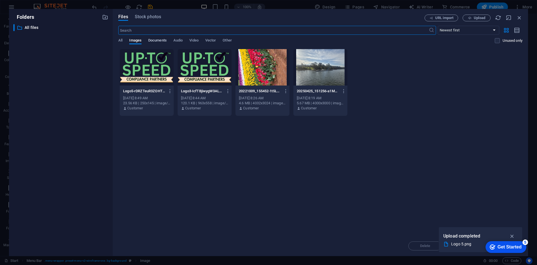
click at [160, 41] on span "Documents" at bounding box center [157, 41] width 18 height 8
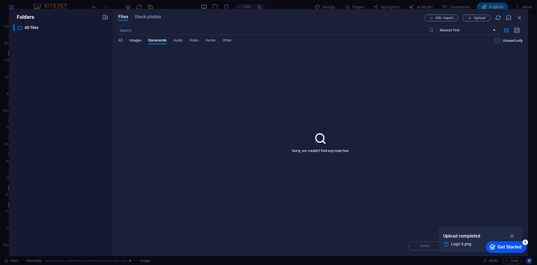
click at [139, 38] on span "Images" at bounding box center [135, 41] width 12 height 8
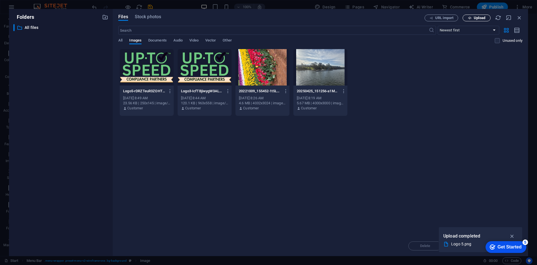
click at [474, 17] on span "Upload" at bounding box center [476, 18] width 23 height 4
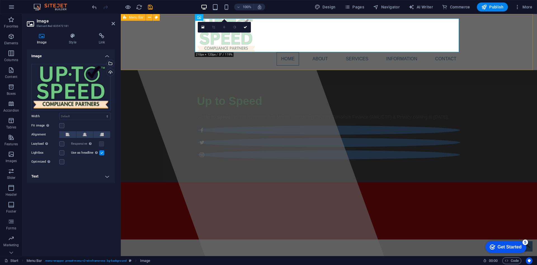
click at [466, 55] on div "Home About Services Information Contact" at bounding box center [329, 42] width 416 height 56
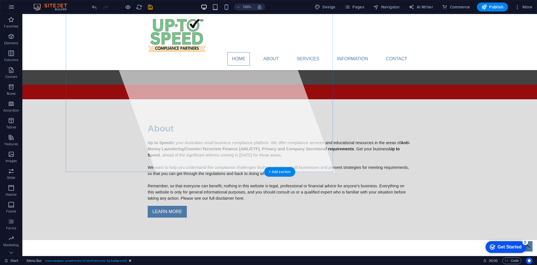
scroll to position [105, 0]
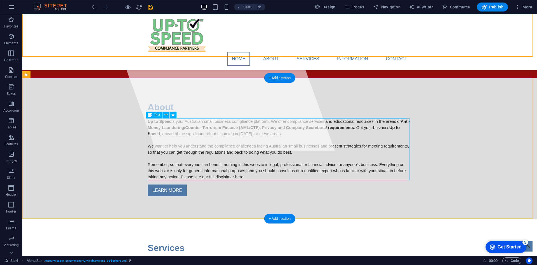
click at [167, 123] on div "Up to Speed is your Australian small business compliance platform. We offer com…" at bounding box center [280, 149] width 264 height 62
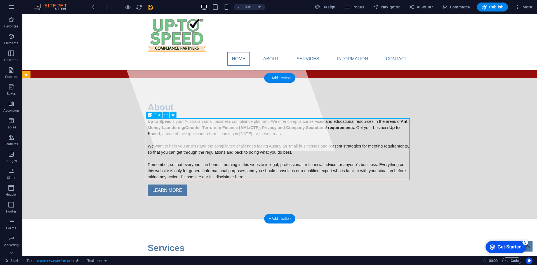
click at [170, 121] on div "Up to Speed is your Australian small business compliance platform. We offer com…" at bounding box center [280, 149] width 264 height 62
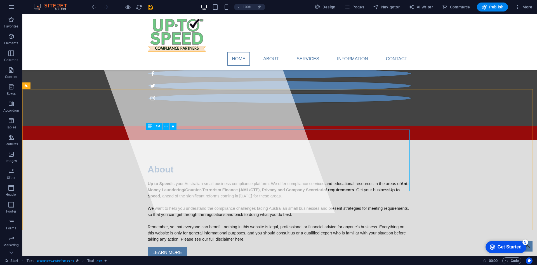
scroll to position [0, 0]
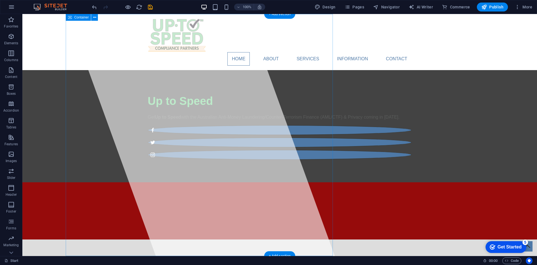
click at [203, 138] on div at bounding box center [201, 135] width 267 height 242
click at [210, 133] on div at bounding box center [201, 135] width 267 height 242
select select "%"
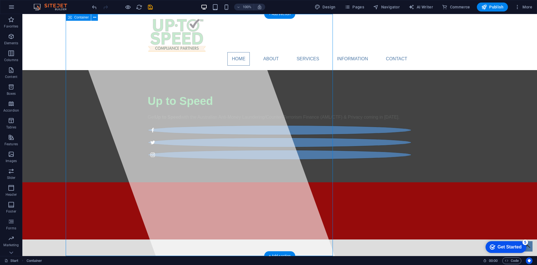
select select "px"
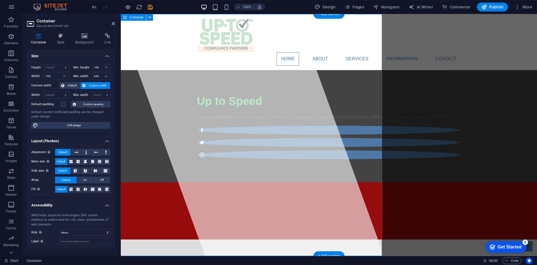
click at [242, 139] on div at bounding box center [250, 135] width 267 height 242
click at [241, 134] on div at bounding box center [250, 135] width 267 height 242
click at [241, 144] on div at bounding box center [250, 135] width 267 height 242
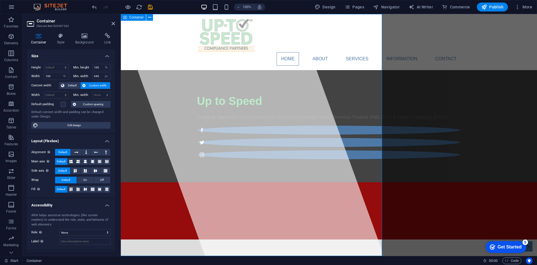
click at [241, 144] on div at bounding box center [250, 135] width 267 height 242
click at [314, 130] on div at bounding box center [250, 135] width 267 height 242
click at [231, 143] on div at bounding box center [250, 135] width 267 height 242
click at [233, 134] on div at bounding box center [250, 135] width 267 height 242
click at [234, 134] on div at bounding box center [250, 135] width 267 height 242
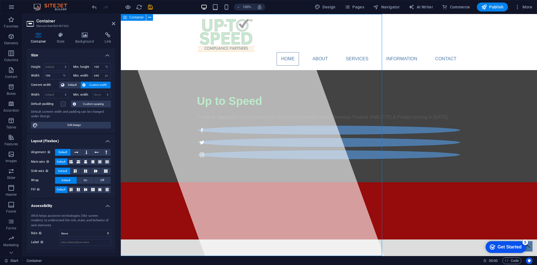
click at [235, 134] on div at bounding box center [250, 135] width 267 height 242
click at [250, 148] on div at bounding box center [250, 135] width 267 height 242
click at [248, 156] on div at bounding box center [250, 135] width 267 height 242
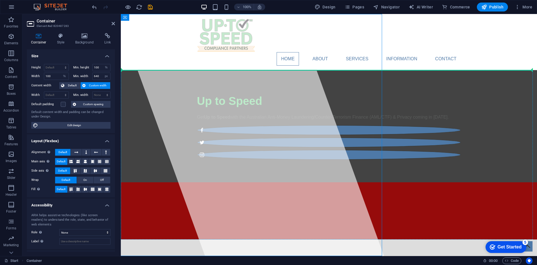
drag, startPoint x: 321, startPoint y: 141, endPoint x: 415, endPoint y: 143, distance: 93.8
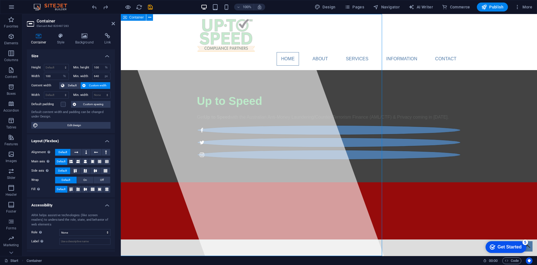
click at [251, 148] on div at bounding box center [250, 135] width 267 height 242
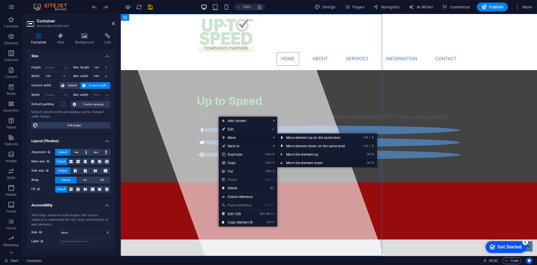
click at [312, 162] on link "Ctrl ⬇ Move the element down" at bounding box center [316, 162] width 79 height 8
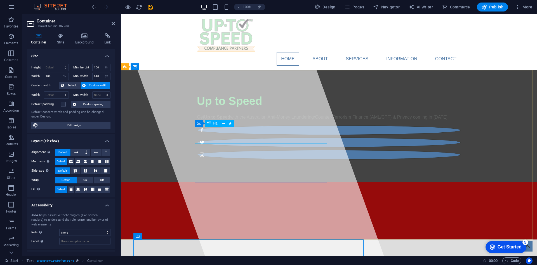
click at [246, 107] on span "Up to Speed" at bounding box center [229, 101] width 65 height 12
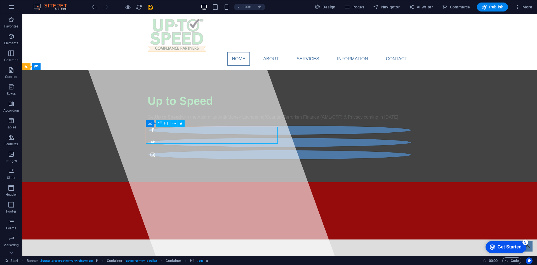
click at [245, 109] on div "Up to Speed" at bounding box center [280, 100] width 264 height 17
click at [212, 109] on div "Up to Speed" at bounding box center [280, 100] width 264 height 17
click at [207, 107] on span "Up to Speed" at bounding box center [180, 101] width 65 height 12
click at [211, 107] on span "Up to Speed" at bounding box center [180, 101] width 65 height 12
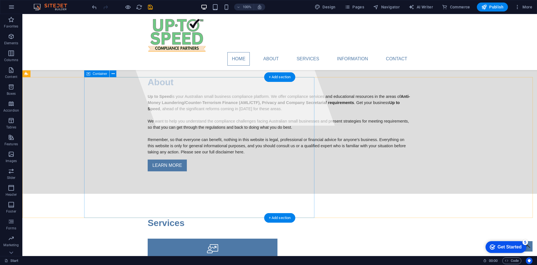
scroll to position [161, 0]
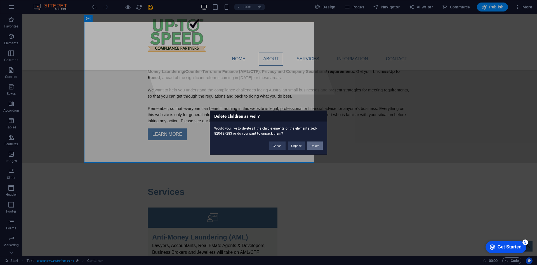
click at [315, 142] on button "Delete" at bounding box center [315, 145] width 16 height 8
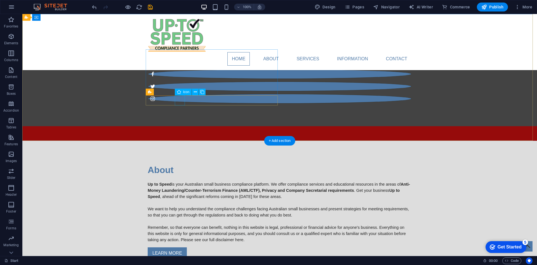
scroll to position [0, 0]
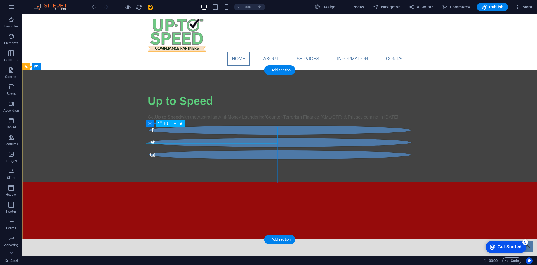
click at [182, 107] on span "Up to Speed" at bounding box center [180, 101] width 65 height 12
click at [211, 109] on div "Up to Speed" at bounding box center [280, 100] width 264 height 17
click at [210, 107] on span "Up to Speed" at bounding box center [180, 101] width 65 height 12
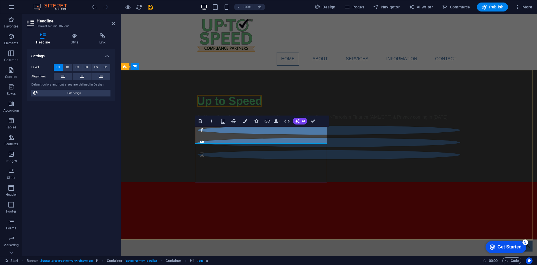
click at [263, 109] on h1 "Up to Speed" at bounding box center [329, 100] width 264 height 17
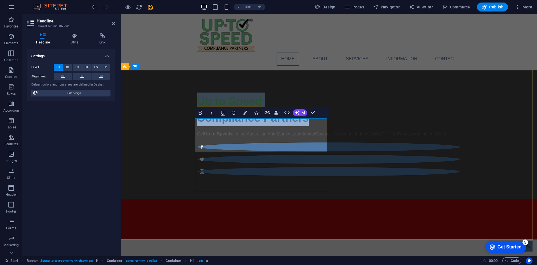
drag, startPoint x: 313, startPoint y: 148, endPoint x: 196, endPoint y: 128, distance: 118.9
click at [197, 126] on h1 "Up to Speed ‌Compliance Partners" at bounding box center [329, 109] width 264 height 34
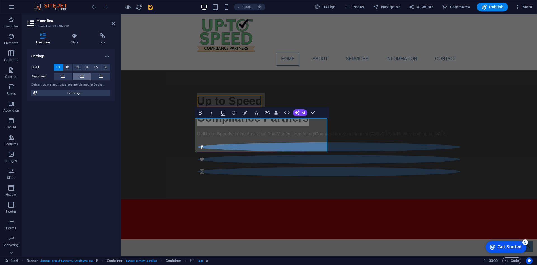
click at [79, 76] on button at bounding box center [82, 76] width 19 height 7
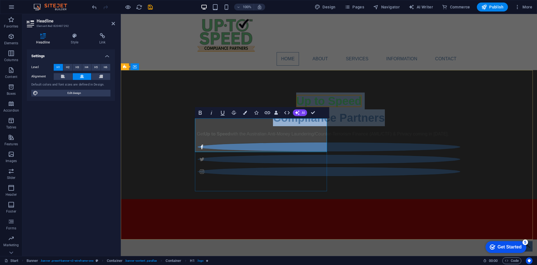
click at [274, 126] on h1 "Up to Speed ‌Compliance Partners" at bounding box center [329, 109] width 264 height 34
drag, startPoint x: 318, startPoint y: 144, endPoint x: 198, endPoint y: 142, distance: 120.6
click at [198, 126] on h1 "Up to Speed ‌Compliance Partners" at bounding box center [329, 109] width 264 height 34
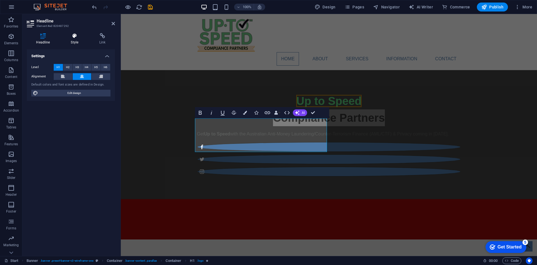
click at [78, 40] on h4 "Style" at bounding box center [76, 39] width 29 height 12
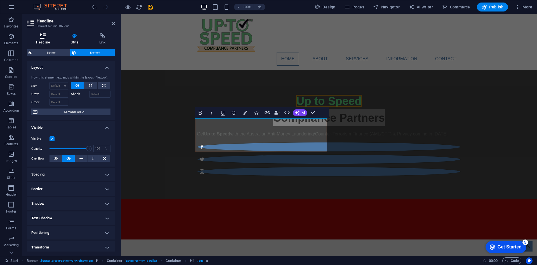
click at [43, 36] on icon at bounding box center [43, 36] width 32 height 6
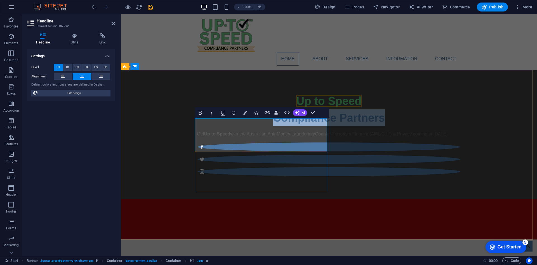
click at [219, 126] on h1 "Up to Speed ‌Compliance Partners" at bounding box center [329, 109] width 264 height 34
drag, startPoint x: 207, startPoint y: 145, endPoint x: 316, endPoint y: 143, distance: 109.2
click at [316, 126] on h1 "Up to Speed ‌Compliance Partners" at bounding box center [329, 109] width 264 height 34
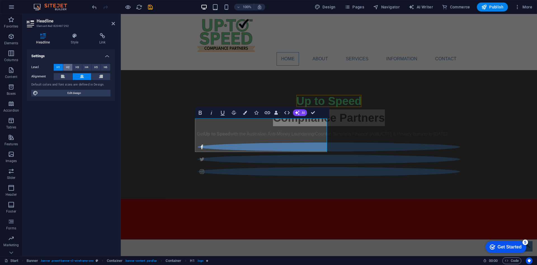
click at [70, 68] on button "H2" at bounding box center [67, 67] width 9 height 7
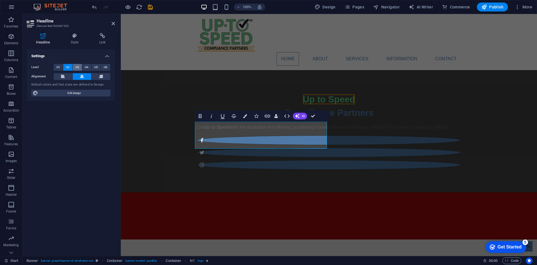
click at [74, 67] on button "H3" at bounding box center [77, 67] width 9 height 7
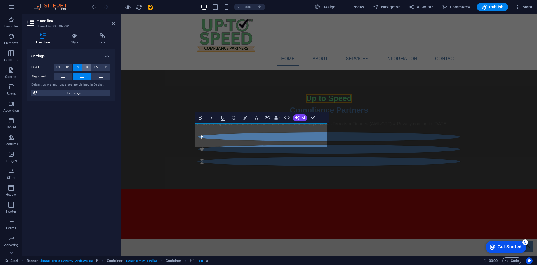
click at [82, 67] on button "H4" at bounding box center [86, 67] width 9 height 7
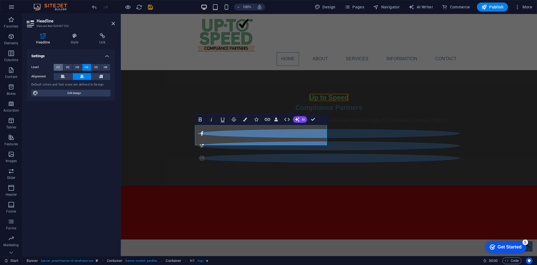
click at [59, 66] on span "H1" at bounding box center [59, 67] width 4 height 7
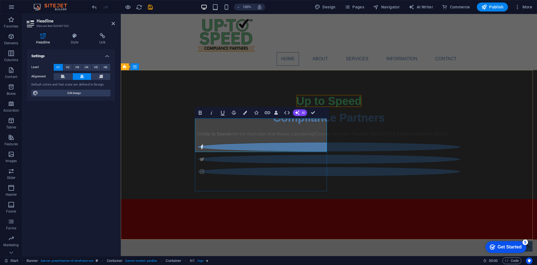
click at [264, 126] on h1 "Up to Speed ‌Compliance Partners" at bounding box center [329, 109] width 264 height 34
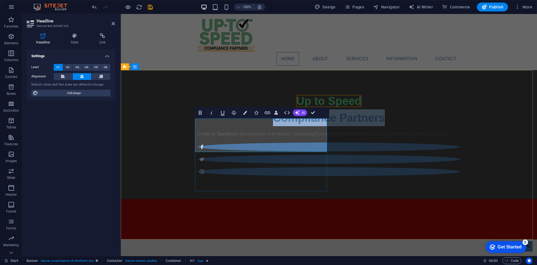
drag, startPoint x: 199, startPoint y: 139, endPoint x: 318, endPoint y: 143, distance: 118.8
click at [318, 126] on h1 "Up to Speed ‌Compliance Partners" at bounding box center [329, 109] width 264 height 34
drag, startPoint x: 308, startPoint y: 144, endPoint x: 293, endPoint y: 145, distance: 14.8
click at [293, 126] on h1 "Up to Speed ‌Compliance Partners" at bounding box center [329, 109] width 264 height 34
drag, startPoint x: 319, startPoint y: 143, endPoint x: 194, endPoint y: 143, distance: 125.4
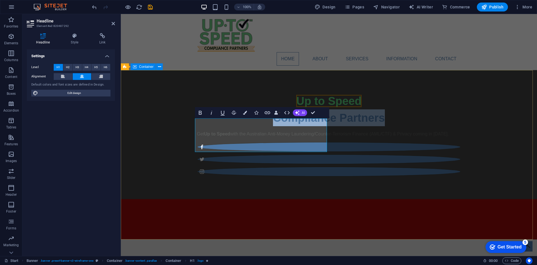
click at [194, 143] on div "Up to Speed ‌Compliance Partners Get Up to Speed with the Australian Anti-Money…" at bounding box center [329, 134] width 416 height 129
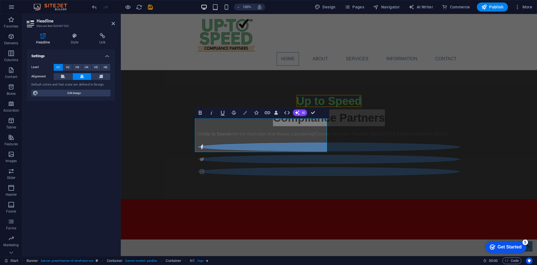
click at [245, 115] on button "Colors" at bounding box center [245, 112] width 11 height 11
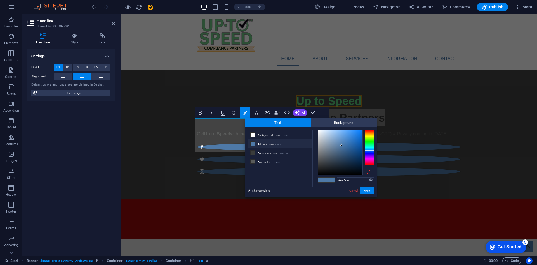
click at [351, 189] on link "Cancel" at bounding box center [354, 190] width 10 height 4
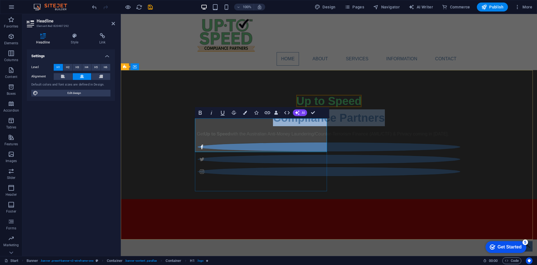
click at [267, 126] on h1 "Up to Speed ‌Compliance Partners" at bounding box center [329, 109] width 264 height 34
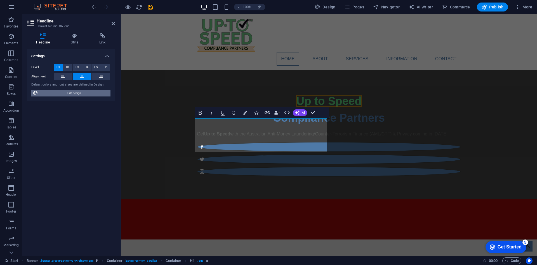
click at [71, 93] on span "Edit design" at bounding box center [74, 93] width 69 height 7
select select "px"
select select "400"
select select "px"
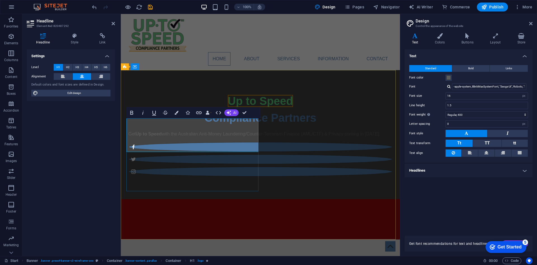
click at [193, 126] on h1 "Up to Speed ‌Compliance Partners" at bounding box center [260, 109] width 264 height 34
click at [172, 126] on h1 "Up to Speed ‌Compliance Partners" at bounding box center [260, 109] width 264 height 34
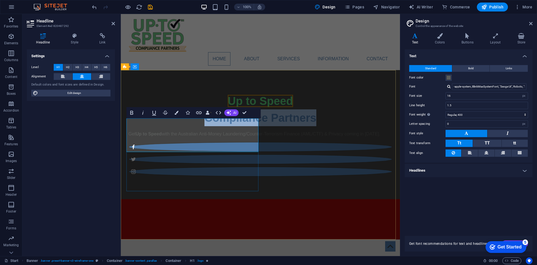
click at [172, 126] on h1 "Up to Speed ‌Compliance Partners" at bounding box center [260, 109] width 264 height 34
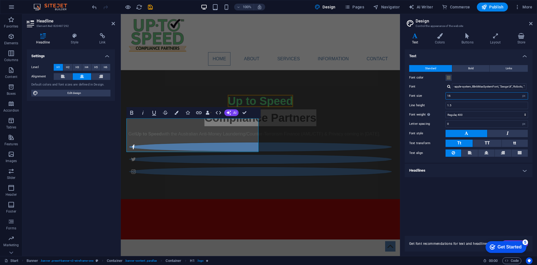
click at [494, 95] on input "16" at bounding box center [487, 95] width 82 height 7
click at [493, 96] on input "16" at bounding box center [487, 95] width 82 height 7
type input "12"
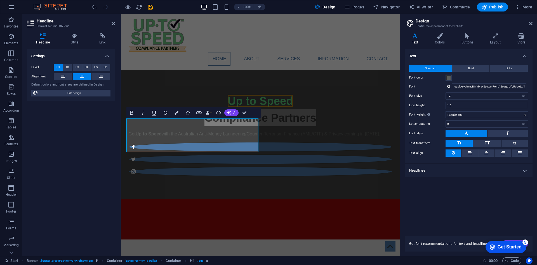
click at [508, 247] on div "Get Started" at bounding box center [510, 246] width 24 height 5
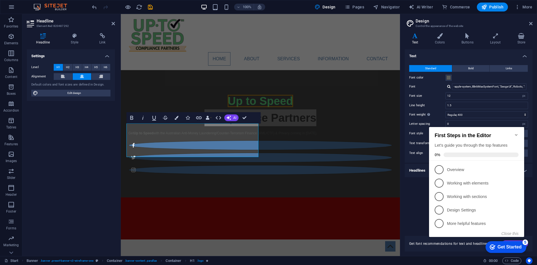
click at [412, 182] on div "Text Standard Bold Links Font color Font -apple-system, BlinkMaxSystemFont, "Se…" at bounding box center [469, 138] width 128 height 179
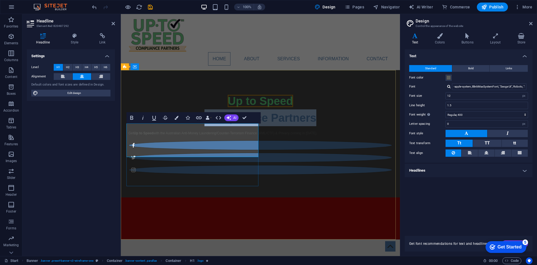
click at [228, 107] on span "Up to Speed" at bounding box center [260, 101] width 65 height 12
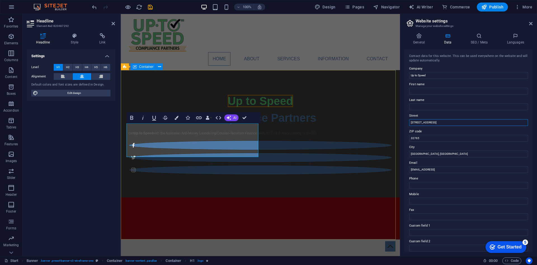
drag, startPoint x: 566, startPoint y: 135, endPoint x: 393, endPoint y: 123, distance: 173.4
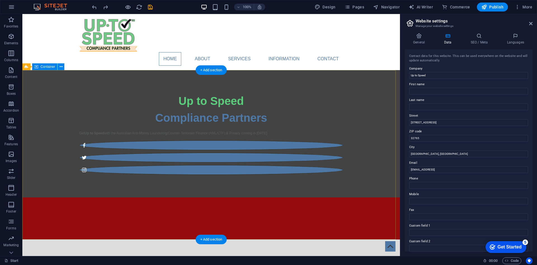
click at [203, 126] on div "Up to Speed Compliance Partners" at bounding box center [211, 109] width 264 height 34
click at [172, 126] on div "Up to Speed Compliance Partners" at bounding box center [211, 109] width 264 height 34
click at [182, 126] on div "Up to Speed Compliance Partners" at bounding box center [211, 109] width 264 height 34
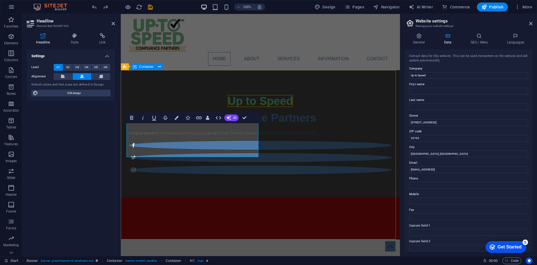
click at [200, 93] on div "Up to Speed Compliance Partners Get Up to Speed with the Australian Anti-Money …" at bounding box center [260, 133] width 279 height 127
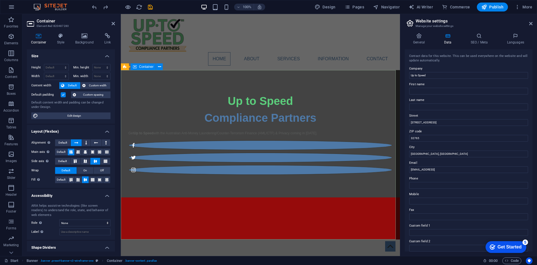
click at [281, 187] on div "Up to Speed Compliance Partners Get Up to Speed with the Australian Anti-Money …" at bounding box center [260, 133] width 279 height 127
click at [272, 197] on div "Up to Speed Compliance Partners Get Up to Speed with the Australian Anti-Money …" at bounding box center [260, 133] width 279 height 127
click at [160, 140] on div at bounding box center [260, 137] width 264 height 4
click at [158, 135] on div "Get Up to Speed with the Australian Anti-Money Laundering/Counter-Terrorism Fin…" at bounding box center [260, 132] width 264 height 5
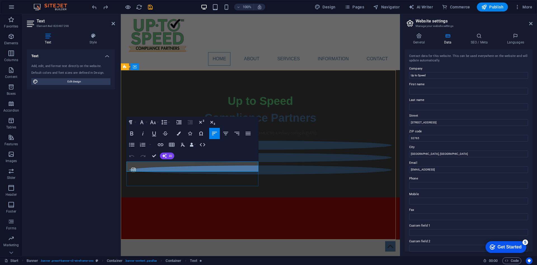
click at [157, 135] on p "Get Up to Speed with the Australian Anti-Money Laundering/Counter-Terrorism Fin…" at bounding box center [260, 132] width 264 height 5
click at [161, 135] on p "Get Up to Speed with the Australian Anti-Money Laundering/Counter-Terrorism Fin…" at bounding box center [260, 132] width 264 height 5
click at [293, 137] on div "Up to Speed Compliance Partners Get Up to Speed with the Australian Anti-Money …" at bounding box center [260, 133] width 279 height 127
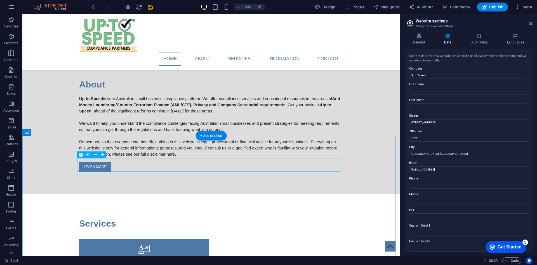
scroll to position [74, 0]
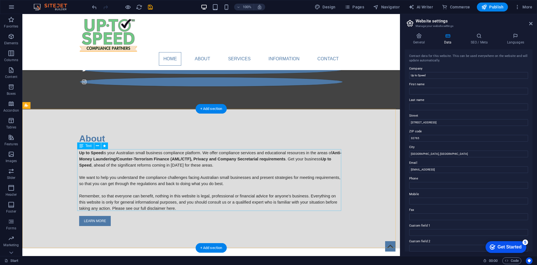
click at [136, 168] on div "Up to Speed is your Australian small business compliance platform. We offer com…" at bounding box center [211, 180] width 264 height 62
click at [205, 178] on div "Up to Speed is your Australian small business compliance platform. We offer com…" at bounding box center [211, 180] width 264 height 62
click at [217, 181] on div "Up to Speed is your Australian small business compliance platform. We offer com…" at bounding box center [211, 180] width 264 height 62
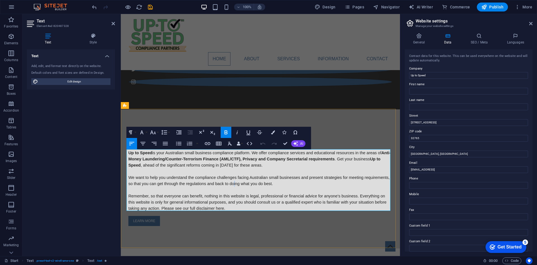
click at [234, 180] on p "We want to help you understand the compliance challenges facing Australian smal…" at bounding box center [260, 180] width 264 height 12
click at [261, 179] on p "We want to help you understand the compliance challenges facing Australian smal…" at bounding box center [260, 180] width 264 height 12
click at [274, 182] on p "We want to help you understand the compliance challenges facing Australian smal…" at bounding box center [260, 180] width 264 height 12
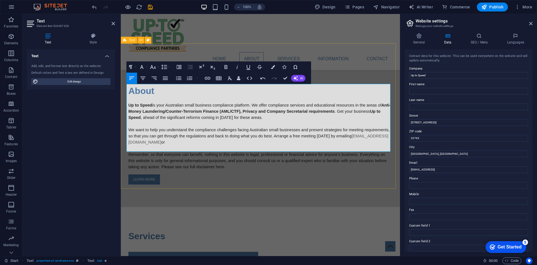
scroll to position [112, 0]
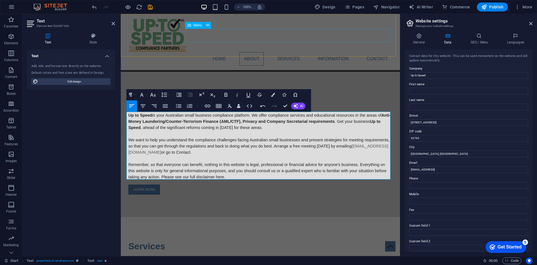
drag, startPoint x: 379, startPoint y: 34, endPoint x: 478, endPoint y: 34, distance: 99.4
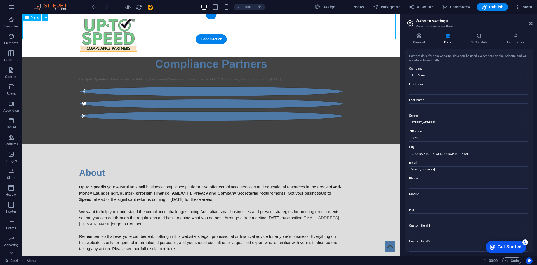
scroll to position [0, 0]
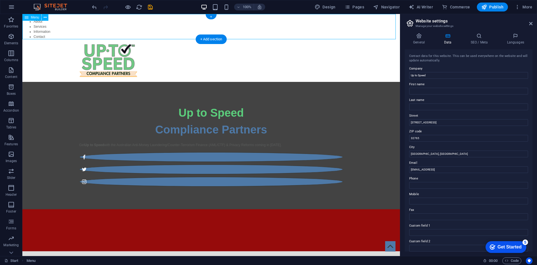
click at [41, 36] on nav "Home About Services Information Contact" at bounding box center [211, 26] width 378 height 25
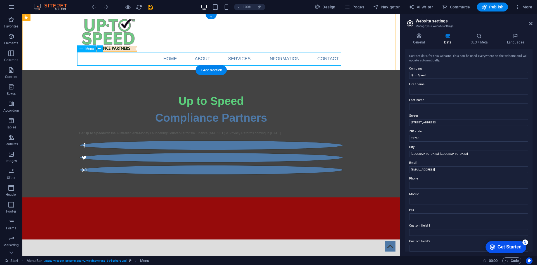
click at [325, 57] on nav "Home About Services Information Contact" at bounding box center [211, 58] width 264 height 13
drag, startPoint x: 325, startPoint y: 57, endPoint x: 228, endPoint y: 57, distance: 97.7
click at [326, 57] on nav "Home About Services Information Contact" at bounding box center [211, 58] width 264 height 13
select select
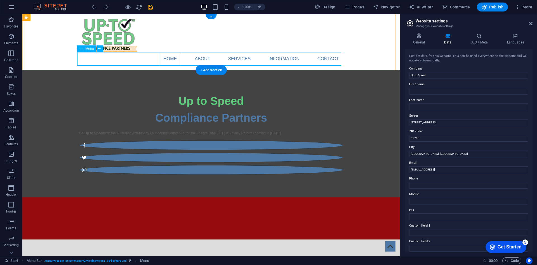
select select
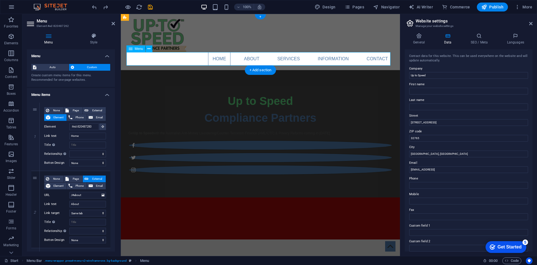
click at [371, 59] on nav "Home About Services Information Contact" at bounding box center [260, 58] width 264 height 13
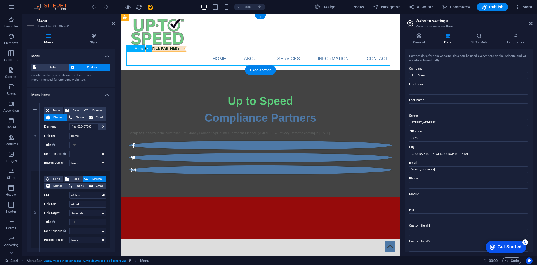
click at [374, 59] on nav "Home About Services Information Contact" at bounding box center [260, 58] width 264 height 13
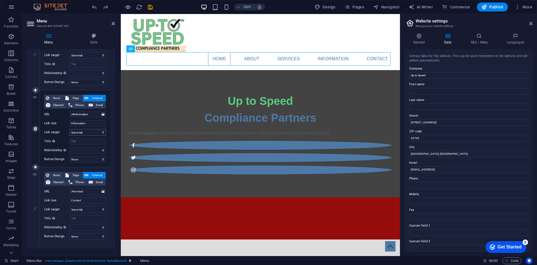
scroll to position [243, 0]
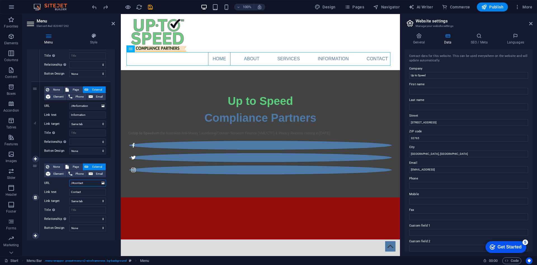
drag, startPoint x: 95, startPoint y: 182, endPoint x: 68, endPoint y: 182, distance: 26.9
click at [68, 182] on div "URL /#contact" at bounding box center [75, 182] width 62 height 7
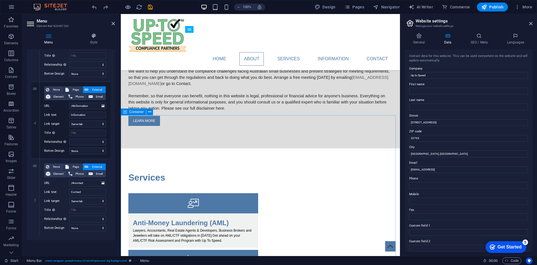
scroll to position [133, 0]
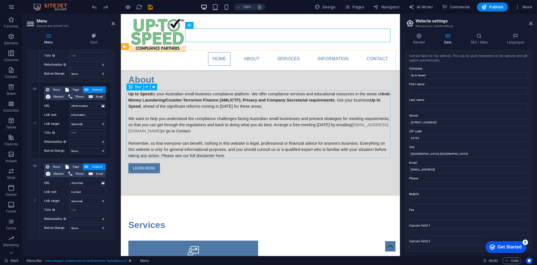
click at [194, 132] on div "Up to Speed is your Australian small business compliance platform. We offer com…" at bounding box center [260, 125] width 264 height 68
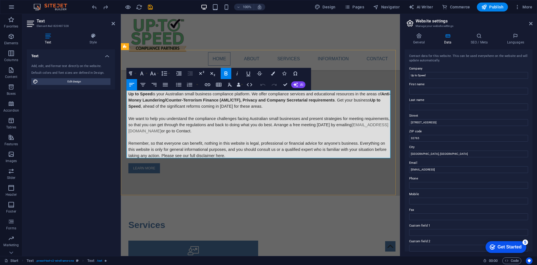
click at [191, 130] on span "We want to help you understand the compliance challenges facing Australian smal…" at bounding box center [258, 124] width 261 height 17
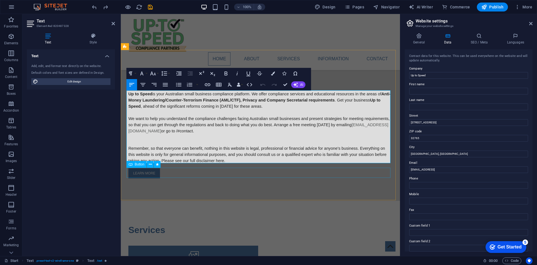
scroll to position [0, 1]
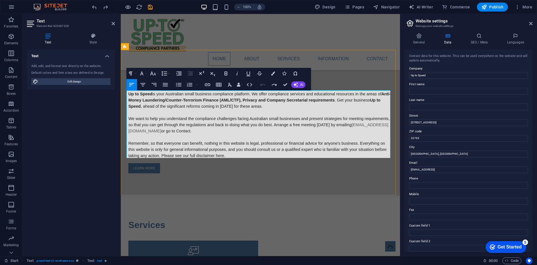
drag, startPoint x: 191, startPoint y: 130, endPoint x: 162, endPoint y: 134, distance: 29.4
click at [162, 134] on p at bounding box center [260, 137] width 264 height 6
click at [195, 132] on span "We want to help you understand the compliance challenges facing Australian smal…" at bounding box center [258, 124] width 261 height 17
click at [207, 81] on button "Insert Link" at bounding box center [207, 84] width 11 height 11
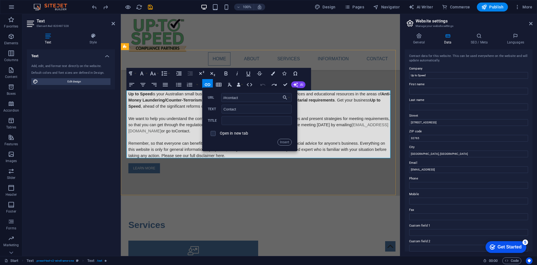
type input "/#contact"
click at [307, 104] on p "Up to Speed is your Australian small business compliance platform. We offer com…" at bounding box center [260, 100] width 264 height 18
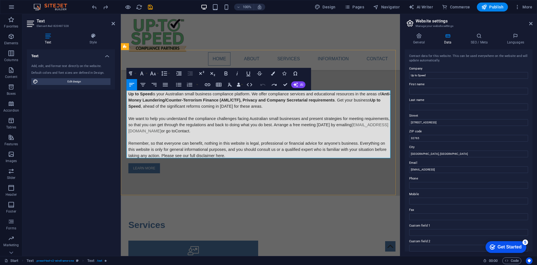
click at [187, 135] on p at bounding box center [260, 137] width 264 height 6
click at [196, 129] on span "We want to help you understand the compliance challenges facing Australian smal…" at bounding box center [258, 124] width 261 height 17
click at [200, 130] on span "We want to help you understand the compliance challenges facing Australian smal…" at bounding box center [258, 124] width 261 height 17
click at [185, 128] on span "We want to help you understand the compliance challenges facing Australian smal…" at bounding box center [258, 124] width 261 height 17
drag, startPoint x: 175, startPoint y: 129, endPoint x: 186, endPoint y: 129, distance: 10.6
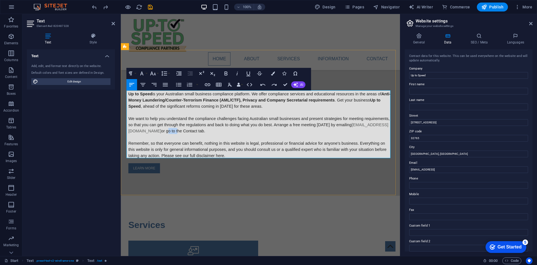
click at [186, 129] on span "We want to help you understand the compliance challenges facing Australian smal…" at bounding box center [258, 124] width 261 height 17
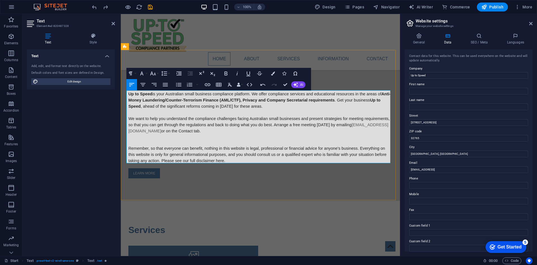
click at [165, 135] on p at bounding box center [260, 137] width 264 height 6
click at [165, 137] on p at bounding box center [260, 137] width 264 height 6
click at [160, 139] on p at bounding box center [260, 137] width 264 height 6
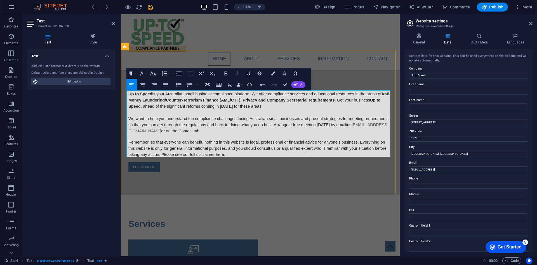
click at [296, 124] on span "We want to help you understand the compliance challenges facing Australian smal…" at bounding box center [258, 124] width 261 height 17
click at [297, 124] on span "We want to help you understand the compliance challenges facing Australian smal…" at bounding box center [258, 124] width 261 height 17
click at [302, 124] on span "We want to help you understand the compliance challenges facing Australian smal…" at bounding box center [258, 124] width 261 height 17
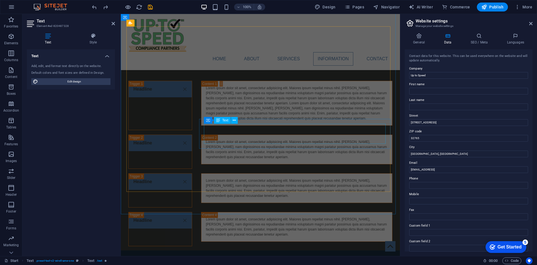
scroll to position [609, 0]
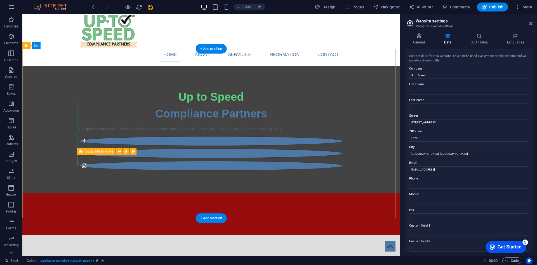
scroll to position [0, 0]
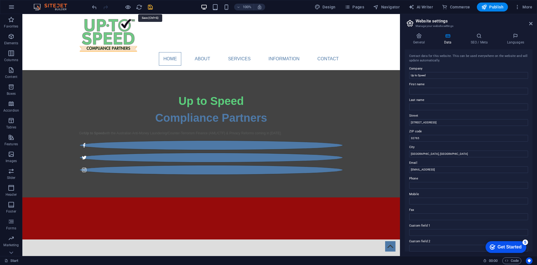
click at [151, 6] on icon "save" at bounding box center [150, 7] width 6 height 6
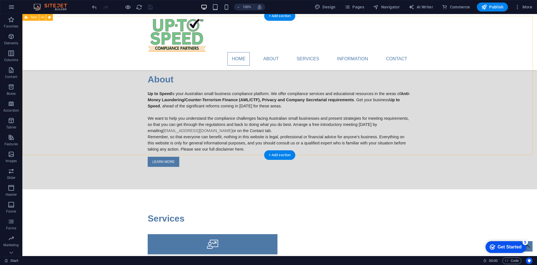
scroll to position [133, 0]
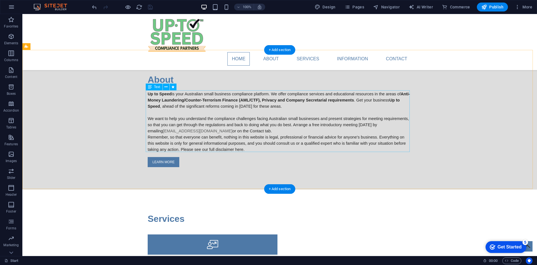
click at [230, 129] on div "Up to Speed is your Australian small business compliance platform. We offer com…" at bounding box center [280, 122] width 264 height 62
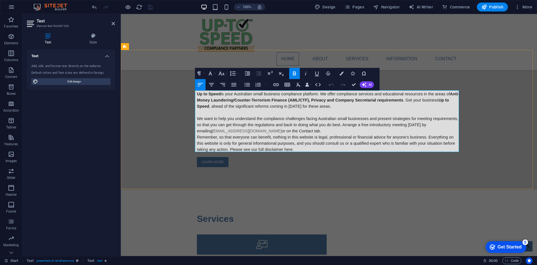
click at [290, 131] on p "We want to help you understand the compliance challenges facing Australian smal…" at bounding box center [329, 124] width 264 height 18
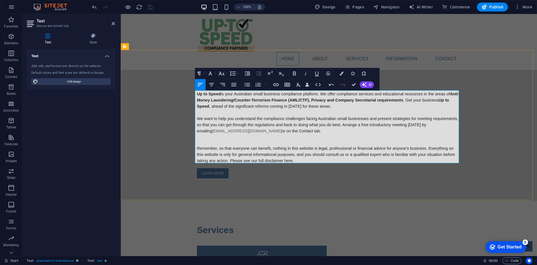
click at [222, 115] on p "We want to help you understand the compliance challenges facing Australian smal…" at bounding box center [329, 124] width 264 height 18
click at [215, 113] on p at bounding box center [329, 112] width 264 height 6
click at [204, 140] on p at bounding box center [329, 142] width 264 height 5
click at [214, 140] on p at bounding box center [329, 142] width 264 height 5
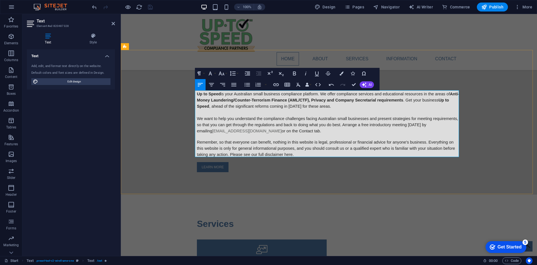
click at [220, 136] on p at bounding box center [329, 136] width 264 height 5
click at [150, 4] on div at bounding box center [122, 7] width 63 height 9
click at [487, 6] on icon "button" at bounding box center [485, 7] width 6 height 6
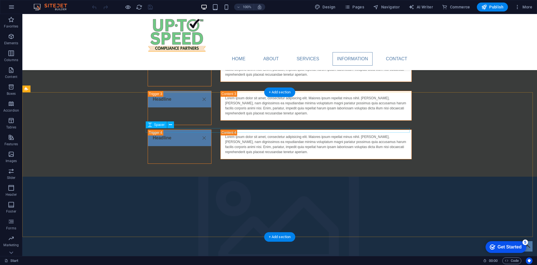
scroll to position [751, 0]
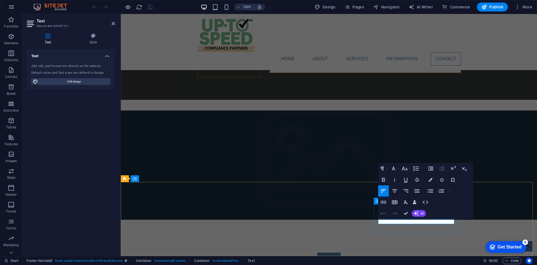
drag, startPoint x: 423, startPoint y: 220, endPoint x: 377, endPoint y: 221, distance: 46.5
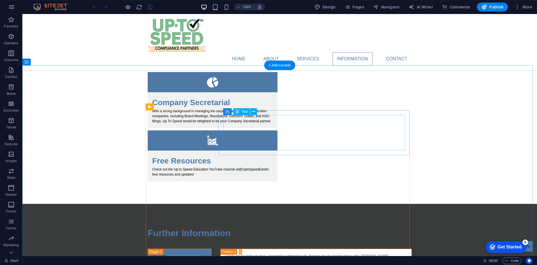
scroll to position [415, 0]
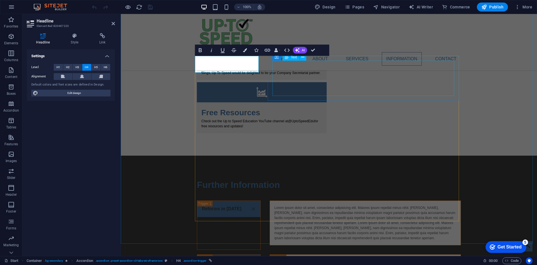
scroll to position [471, 0]
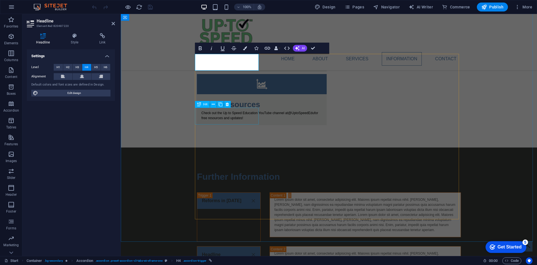
click at [210, 246] on div "Headline" at bounding box center [229, 263] width 64 height 34
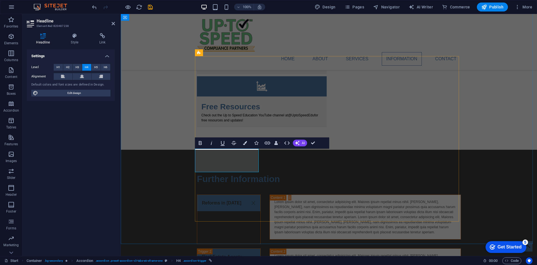
scroll to position [441, 0]
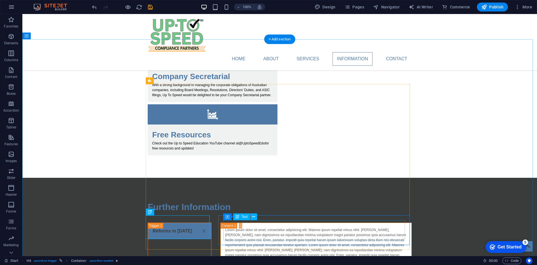
click at [166, 222] on div "Reforms in [DATE]" at bounding box center [180, 246] width 64 height 49
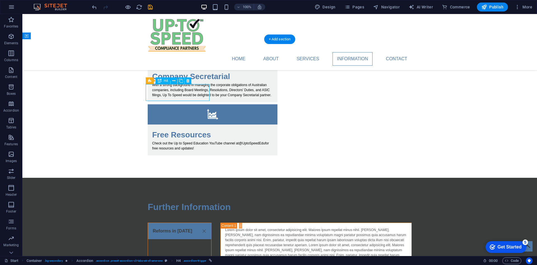
click at [174, 222] on div "Reforms in [DATE]" at bounding box center [180, 246] width 64 height 49
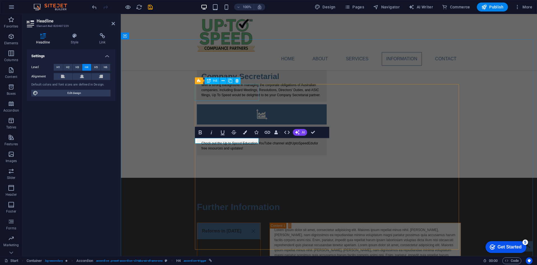
click at [215, 222] on div "Reforms in [DATE]" at bounding box center [229, 246] width 64 height 49
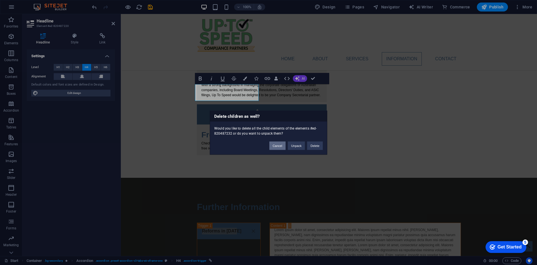
click at [279, 148] on button "Cancel" at bounding box center [278, 145] width 16 height 8
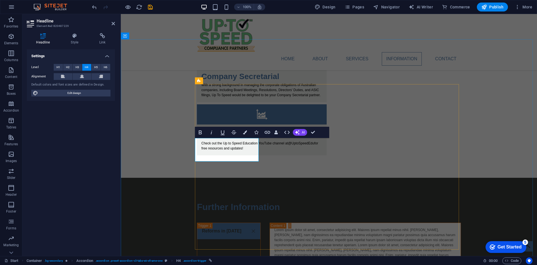
drag, startPoint x: 232, startPoint y: 151, endPoint x: 201, endPoint y: 146, distance: 31.2
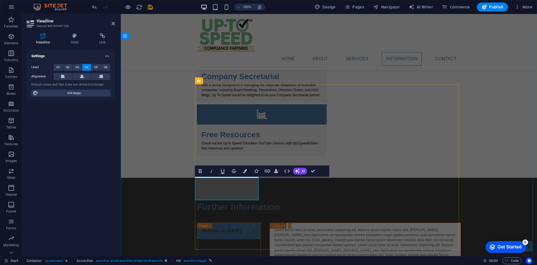
drag, startPoint x: 224, startPoint y: 185, endPoint x: 200, endPoint y: 186, distance: 24.4
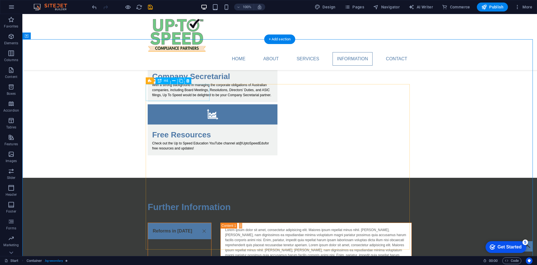
click at [176, 222] on div "Reforms in [DATE]" at bounding box center [180, 246] width 64 height 49
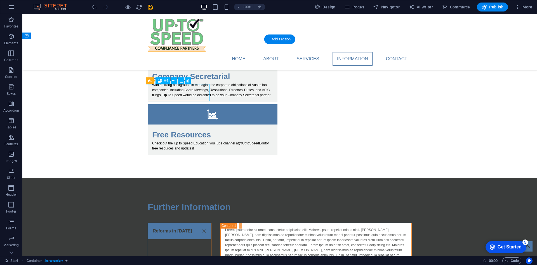
click at [176, 222] on div "Reforms in [DATE]" at bounding box center [180, 246] width 64 height 49
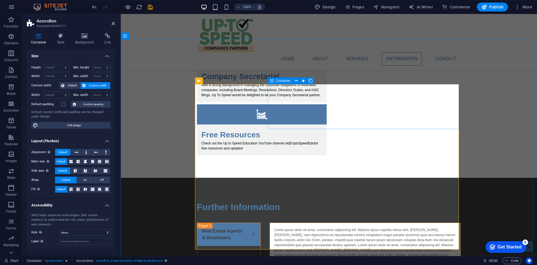
click at [322, 222] on div "Lorem ipsum dolor sit amet, consectetur adipisicing elit. Maiores ipsum repella…" at bounding box center [365, 244] width 191 height 45
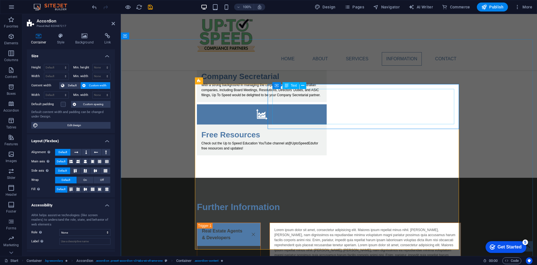
click at [342, 227] on div "Lorem ipsum dolor sit amet, consectetur adipisicing elit. Maiores ipsum repella…" at bounding box center [366, 244] width 182 height 35
click at [380, 227] on div "Lorem ipsum dolor sit amet, consectetur adipisicing elit. Maiores ipsum repella…" at bounding box center [366, 244] width 182 height 35
click at [386, 227] on div "Lorem ipsum dolor sit amet, consectetur adipisicing elit. Maiores ipsum repella…" at bounding box center [366, 244] width 182 height 35
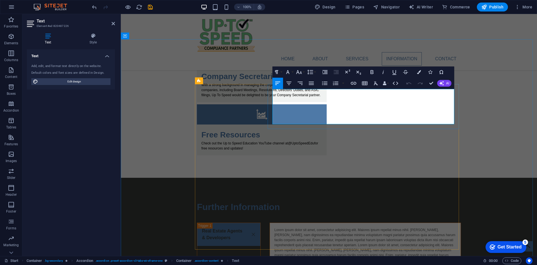
click at [386, 227] on p "Lorem ipsum dolor sit amet, consectetur adipisicing elit. Maiores ipsum repella…" at bounding box center [366, 244] width 182 height 35
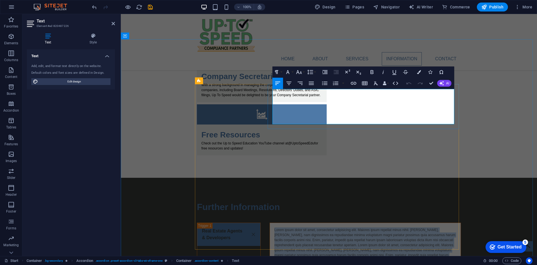
drag, startPoint x: 390, startPoint y: 121, endPoint x: 273, endPoint y: 91, distance: 120.8
click at [275, 227] on p "Lorem ipsum dolor sit amet, consectetur adipisicing elit. Maiores ipsum repella…" at bounding box center [366, 244] width 182 height 35
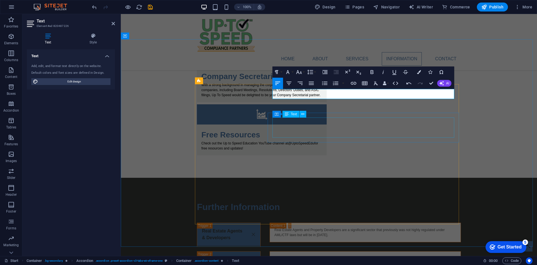
click at [337, 256] on div "Lorem ipsum dolor sit amet, consectetur adipisicing elit. Maiores ipsum repella…" at bounding box center [366, 266] width 182 height 20
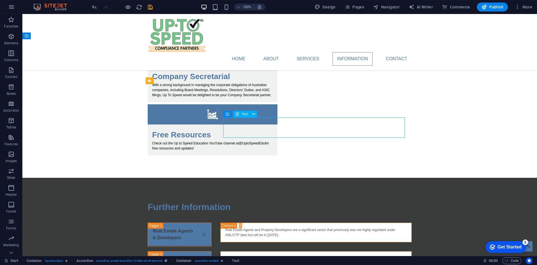
click at [289, 256] on div "Lorem ipsum dolor sit amet, consectetur adipisicing elit. Maiores ipsum repella…" at bounding box center [316, 266] width 182 height 20
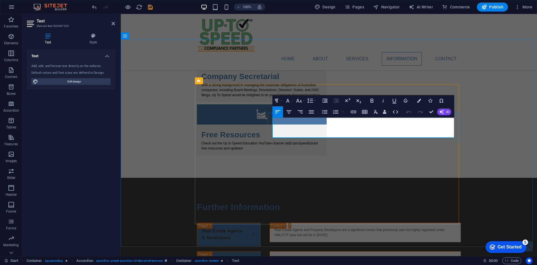
click at [316, 256] on p "Lorem ipsum dolor sit amet, consectetur adipisicing elit. Maiores ipsum repella…" at bounding box center [366, 266] width 182 height 20
drag, startPoint x: 335, startPoint y: 134, endPoint x: 273, endPoint y: 120, distance: 63.9
click at [275, 256] on p "Lorem ipsum dolor sit amet, consectetur adipisicing elit. Maiores ipsum repella…" at bounding box center [366, 266] width 182 height 20
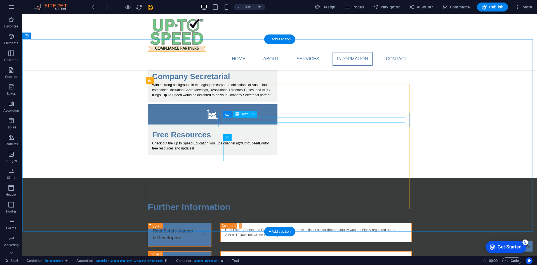
click at [287, 256] on div "Lawyers providing particular services e.g.,real estate transactions will be reg…" at bounding box center [316, 258] width 182 height 5
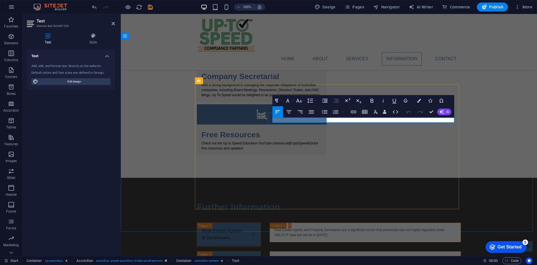
click at [335, 256] on p "Lawyers providing particular services e.g.,real estate transactions will be reg…" at bounding box center [366, 258] width 182 height 5
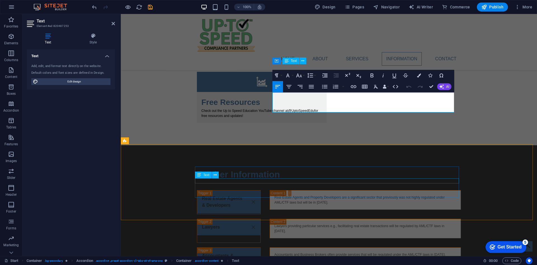
scroll to position [469, 0]
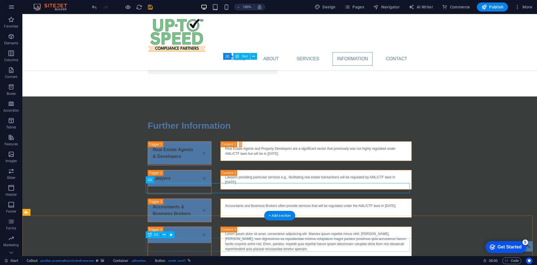
scroll to position [525, 0]
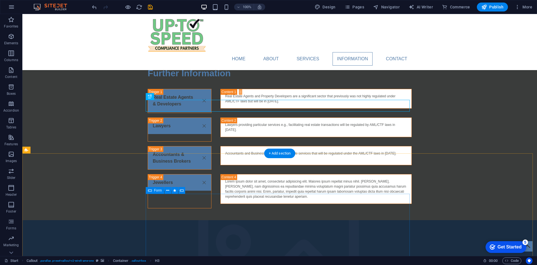
scroll to position [609, 0]
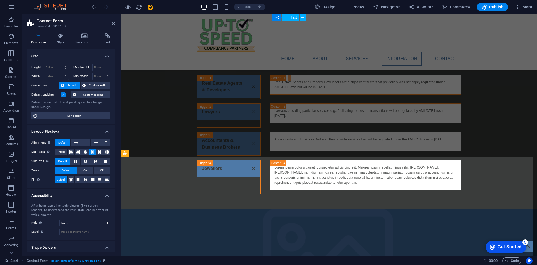
scroll to position [581, 0]
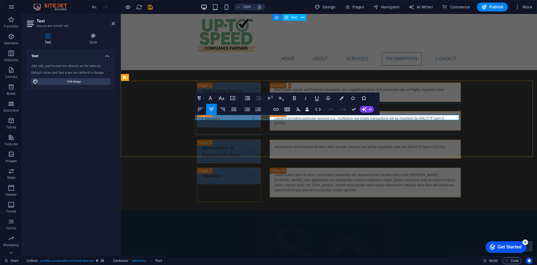
click at [372, 210] on figure at bounding box center [329, 264] width 416 height 109
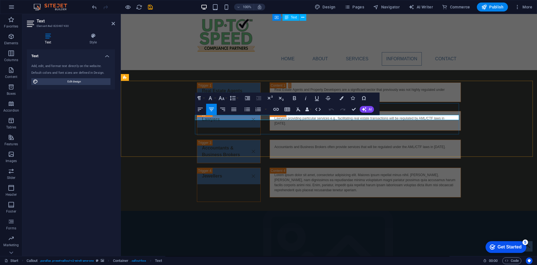
click at [416, 210] on figure at bounding box center [329, 264] width 416 height 109
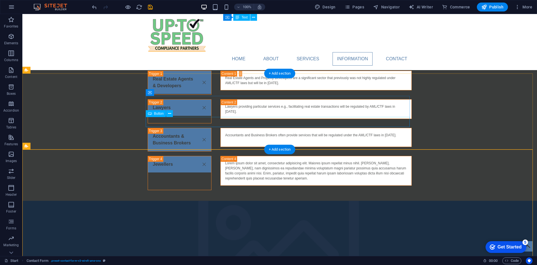
scroll to position [588, 0]
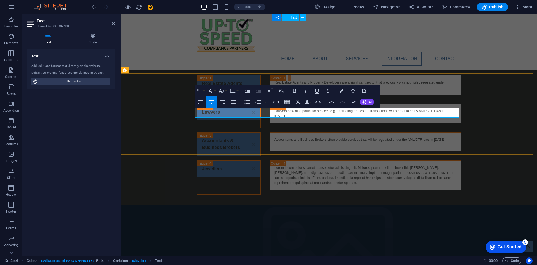
drag, startPoint x: 286, startPoint y: 109, endPoint x: 297, endPoint y: 109, distance: 11.5
drag, startPoint x: 287, startPoint y: 110, endPoint x: 305, endPoint y: 111, distance: 17.9
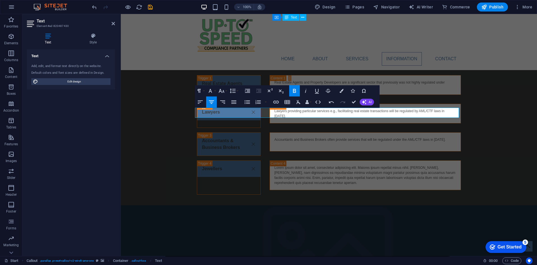
click at [432, 205] on figure at bounding box center [329, 261] width 416 height 113
click at [435, 205] on figure at bounding box center [329, 261] width 416 height 113
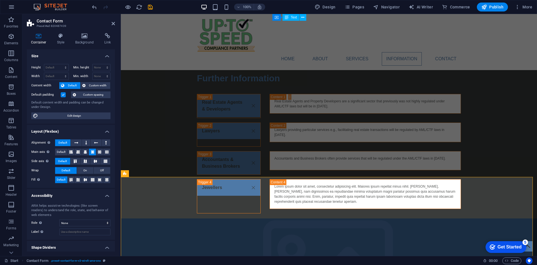
scroll to position [560, 0]
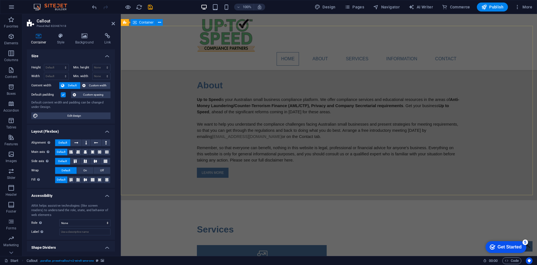
scroll to position [133, 0]
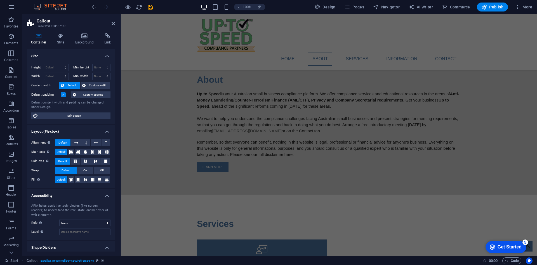
click at [151, 8] on icon "save" at bounding box center [150, 7] width 6 height 6
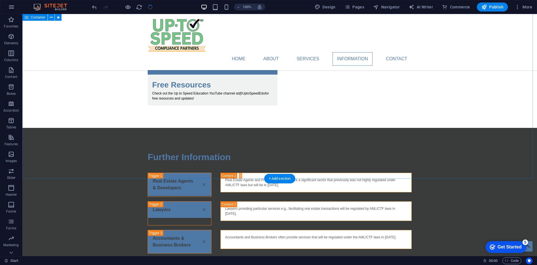
scroll to position [483, 0]
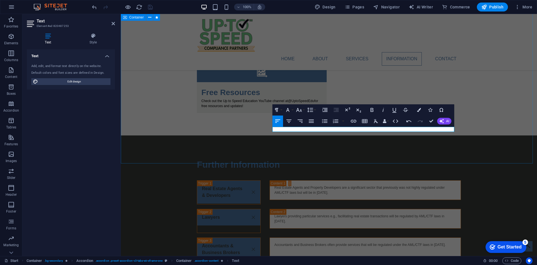
click at [387, 148] on div "Further Information Real Estate Agents & Developers Real Estate Agents and Prop…" at bounding box center [329, 220] width 416 height 171
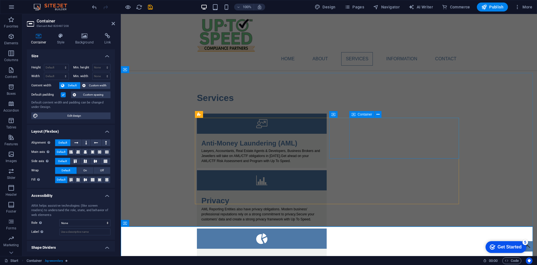
scroll to position [259, 0]
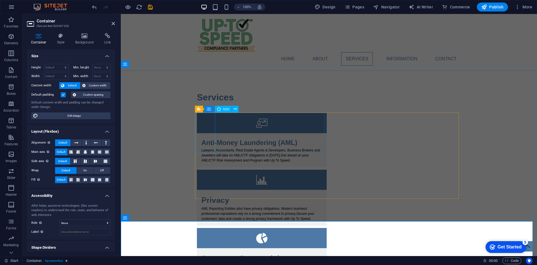
click at [204, 129] on figure at bounding box center [262, 123] width 130 height 20
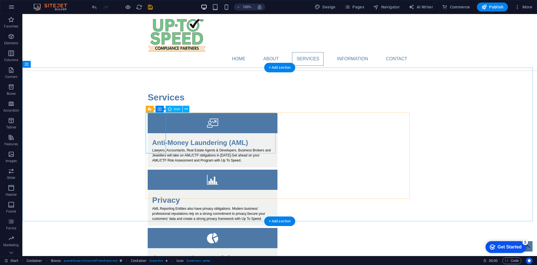
click at [155, 133] on figure at bounding box center [213, 123] width 130 height 20
select select "xMidYMid"
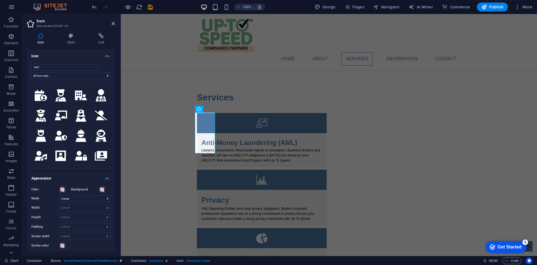
scroll to position [2379, 0]
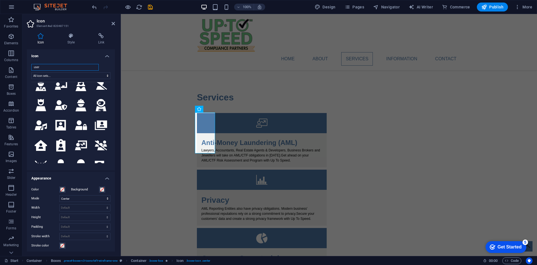
click at [52, 65] on input "user" at bounding box center [64, 67] width 67 height 7
click at [64, 77] on select "All icon sets... IcoFont Ionicons FontAwesome Brands FontAwesome Duotone FontAw…" at bounding box center [70, 75] width 79 height 7
click at [64, 66] on input "user" at bounding box center [64, 67] width 67 height 7
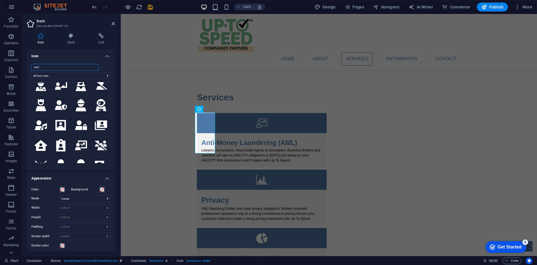
click at [64, 66] on input "user" at bounding box center [64, 67] width 67 height 7
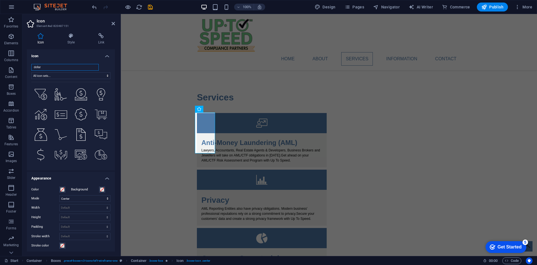
scroll to position [1014, 0]
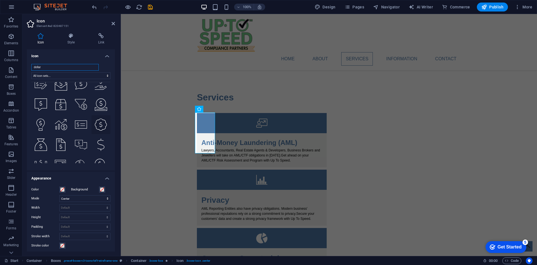
type input "dollar"
click at [98, 118] on icon at bounding box center [101, 124] width 12 height 12
click at [327, 169] on figure at bounding box center [262, 179] width 130 height 20
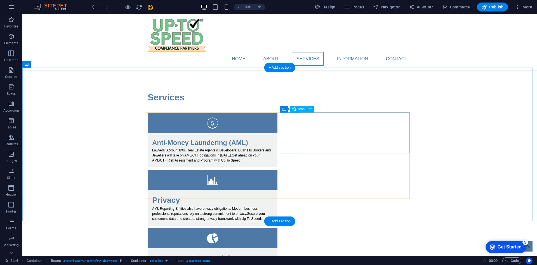
click at [278, 169] on figure at bounding box center [213, 179] width 130 height 20
select select "xMidYMid"
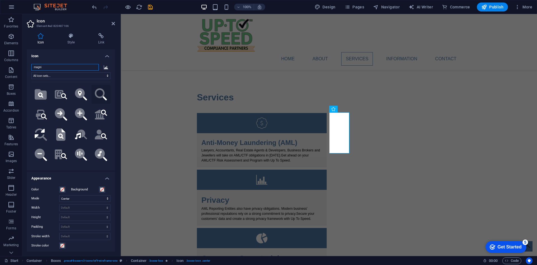
type input "magni"
click at [97, 92] on icon ".fa-secondary{opacity:.4}" at bounding box center [101, 94] width 12 height 12
click at [205, 228] on figure at bounding box center [262, 238] width 130 height 20
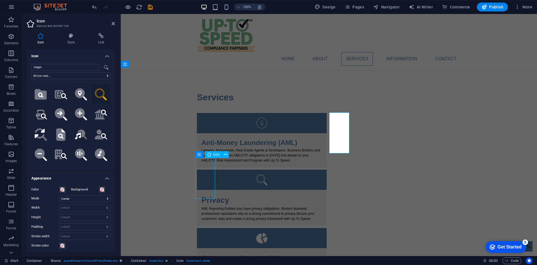
select select "xMidYMid"
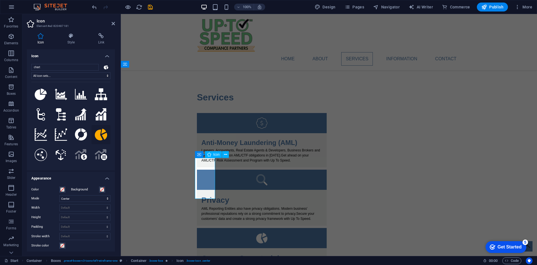
click at [207, 228] on figure at bounding box center [262, 238] width 130 height 20
click at [45, 68] on input "chart" at bounding box center [64, 67] width 67 height 7
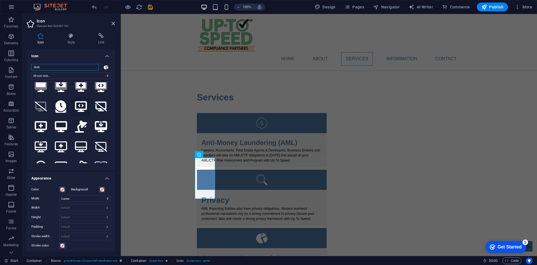
scroll to position [56, 0]
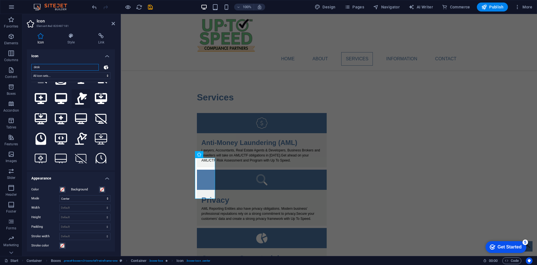
type input "desk"
click at [80, 96] on icon at bounding box center [81, 98] width 12 height 12
select select "xMidYMid"
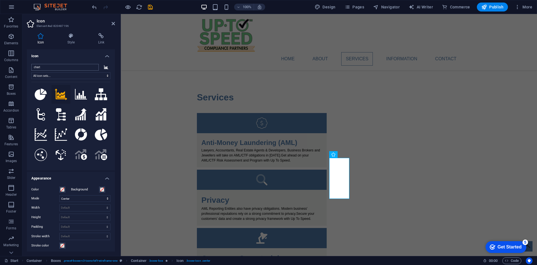
click at [57, 68] on input "chart" at bounding box center [64, 67] width 67 height 7
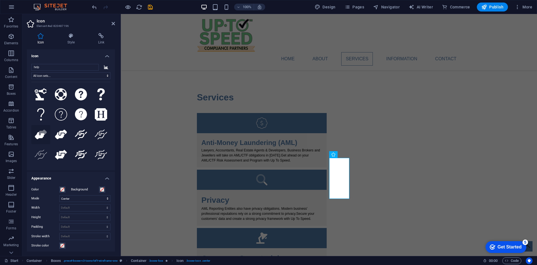
type input "help"
click at [39, 135] on icon at bounding box center [40, 135] width 10 height 7
click at [286, 212] on div "Services Anti-Money Laundering (AML) Lawyers, Accountants, Real Estate Agents &…" at bounding box center [329, 213] width 416 height 291
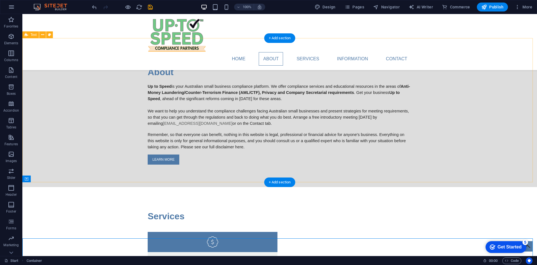
scroll to position [253, 0]
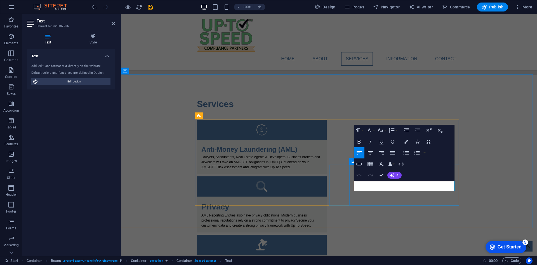
click at [485, 170] on div "Services Anti-Money Laundering (AML) Lawyers, Accountants, Real Estate Agents &…" at bounding box center [329, 220] width 416 height 291
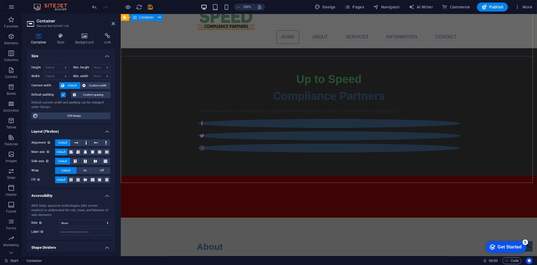
scroll to position [0, 0]
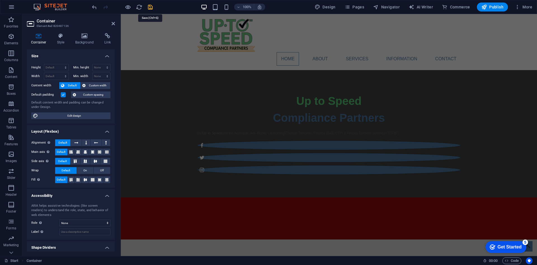
click at [147, 6] on icon "save" at bounding box center [150, 7] width 6 height 6
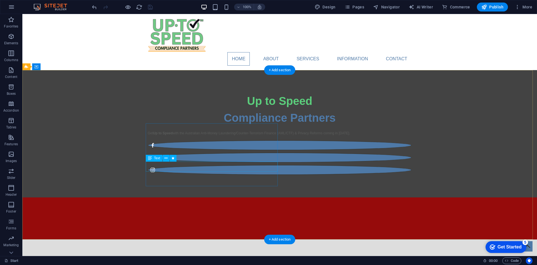
click at [206, 135] on div "Get Up to Speed with the Australian Anti-Money Laundering/Counter-Terrorism Fin…" at bounding box center [280, 132] width 264 height 5
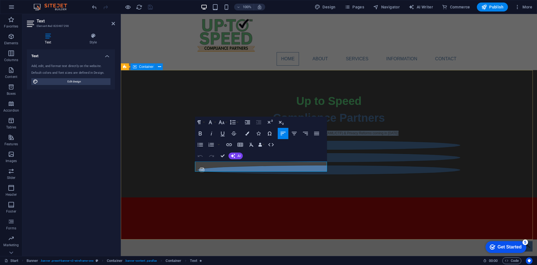
drag, startPoint x: 269, startPoint y: 170, endPoint x: 192, endPoint y: 163, distance: 77.0
click at [192, 163] on div "Up to Speed Compliance Partners Get Up to Speed with the Australian Anti-Money …" at bounding box center [329, 133] width 416 height 127
click at [85, 37] on icon at bounding box center [93, 36] width 44 height 6
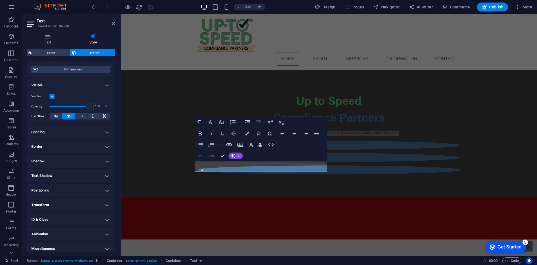
scroll to position [46, 0]
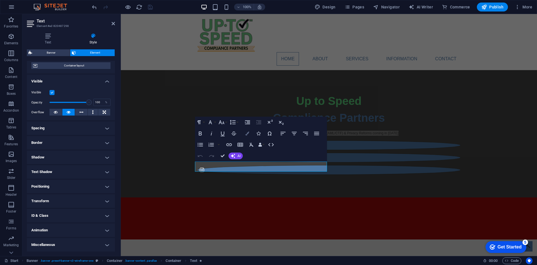
click at [248, 132] on icon "button" at bounding box center [247, 133] width 4 height 4
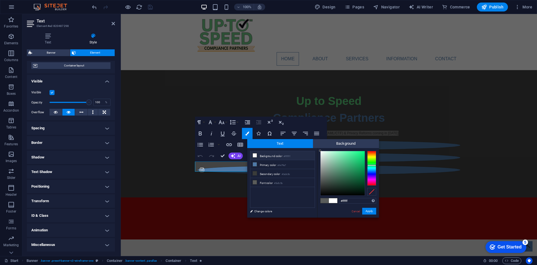
drag, startPoint x: 323, startPoint y: 164, endPoint x: 312, endPoint y: 142, distance: 24.2
click at [312, 142] on div "Text Background less Background color #ffffff Primary color #4e79a7 Secondary c…" at bounding box center [313, 178] width 132 height 78
type input "#000000"
click at [369, 211] on button "Apply" at bounding box center [369, 210] width 14 height 7
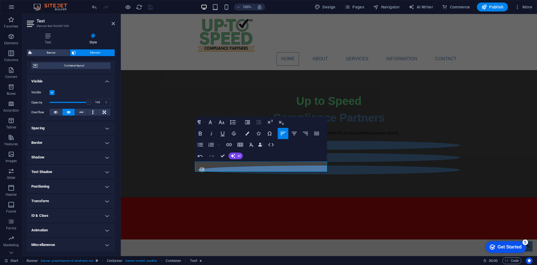
click at [348, 203] on div "Container H1 Banner Banner Container Container Menu Bar Spacer Icon Social Medi…" at bounding box center [329, 135] width 416 height 242
click at [348, 197] on div "Up to Speed Compliance Partners Get Up to Speed with the Australian Anti-Money …" at bounding box center [329, 133] width 416 height 127
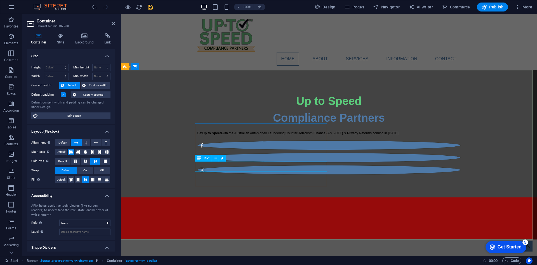
click at [262, 135] on div "Get Up to Speed with the Australian Anti-Money Laundering/Counter-Terrorism Fin…" at bounding box center [329, 132] width 264 height 5
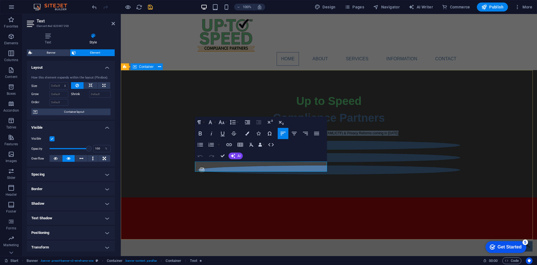
drag, startPoint x: 270, startPoint y: 168, endPoint x: 168, endPoint y: 155, distance: 102.2
click at [168, 155] on div "Up to Speed Compliance Partners Get Up to Speed with the Australian Anti-Money …" at bounding box center [329, 133] width 416 height 127
click at [249, 134] on icon "button" at bounding box center [247, 133] width 4 height 4
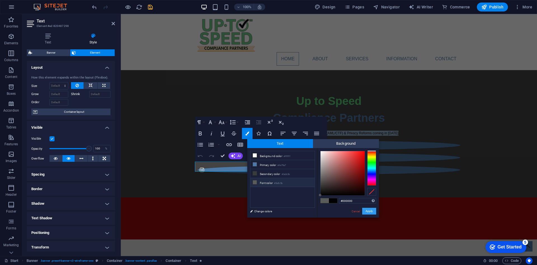
click at [368, 210] on button "Apply" at bounding box center [369, 210] width 14 height 7
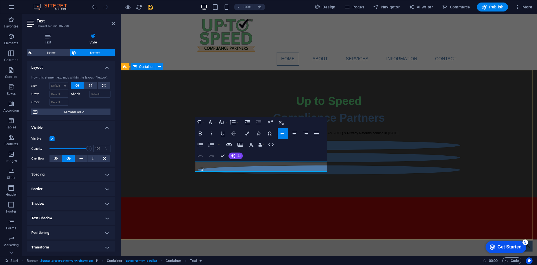
click at [265, 189] on div "Up to Speed Compliance Partners Get Up to Speed with the Australian Anti-Money …" at bounding box center [329, 133] width 416 height 127
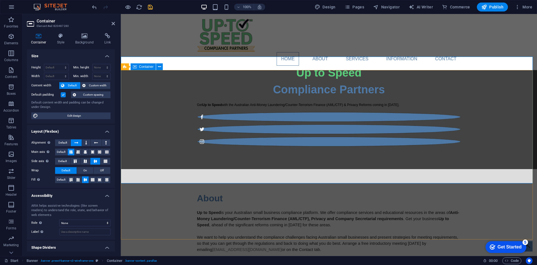
scroll to position [0, 0]
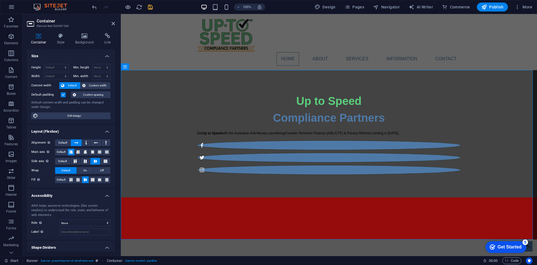
click at [153, 9] on icon "save" at bounding box center [150, 7] width 6 height 6
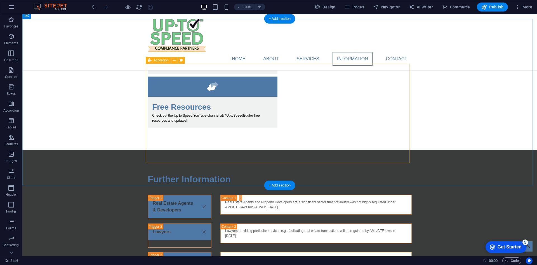
scroll to position [469, 0]
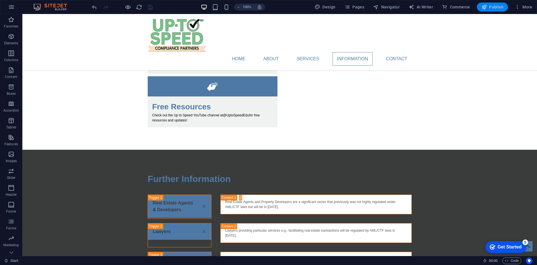
click at [493, 10] on button "Publish" at bounding box center [492, 7] width 31 height 9
